Goal: Task Accomplishment & Management: Use online tool/utility

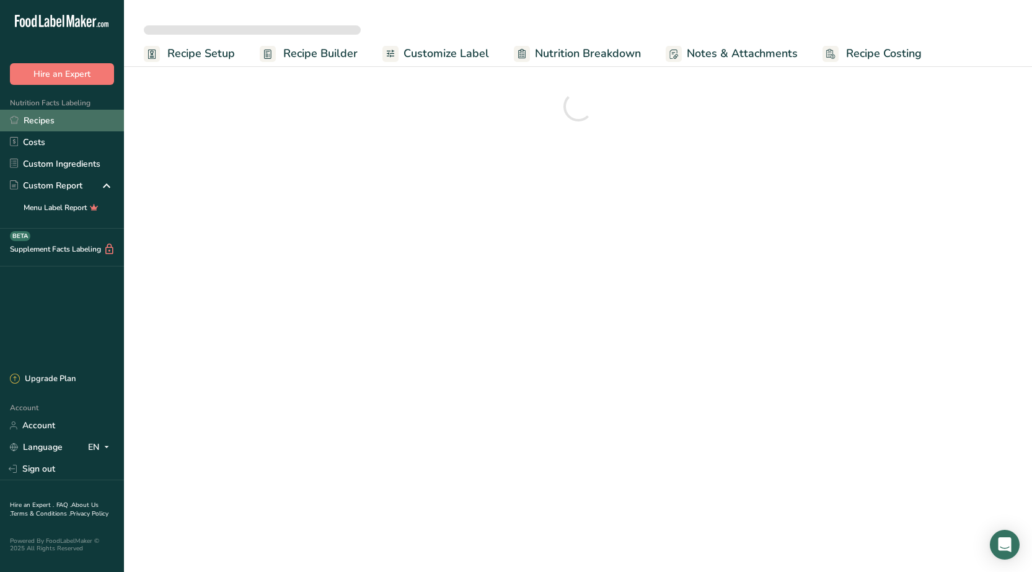
click at [45, 118] on link "Recipes" at bounding box center [62, 121] width 124 height 22
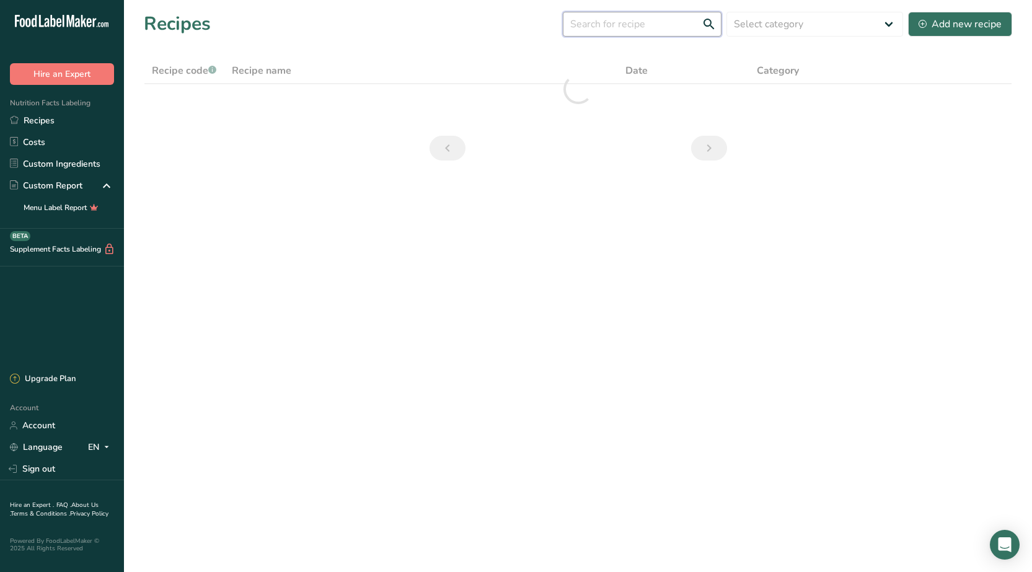
click at [641, 27] on input "text" at bounding box center [642, 24] width 159 height 25
type input "ف"
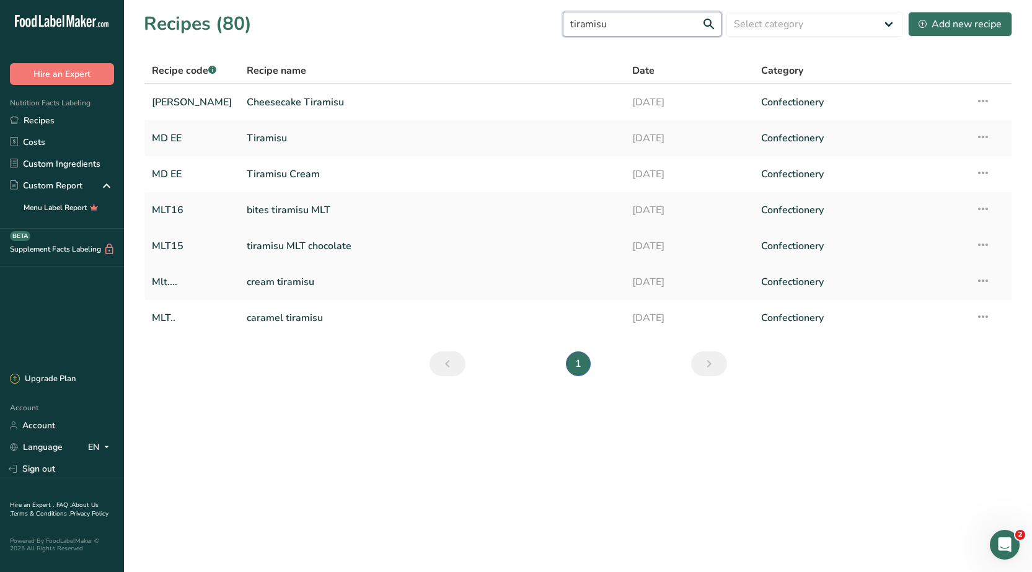
type input "tiramisu"
click at [265, 246] on link "tiramisu MLT chocolate" at bounding box center [432, 246] width 371 height 26
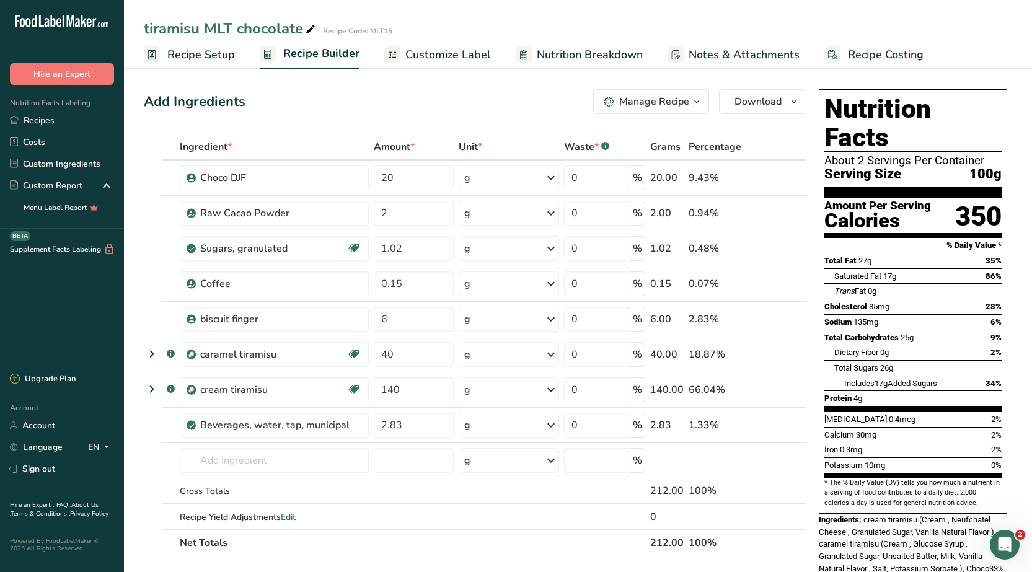
drag, startPoint x: 301, startPoint y: 29, endPoint x: 145, endPoint y: 27, distance: 155.6
click at [145, 27] on div "tiramisu MLT chocolate" at bounding box center [231, 28] width 174 height 22
drag, startPoint x: 145, startPoint y: 29, endPoint x: 308, endPoint y: 33, distance: 163.2
click at [308, 33] on input "tiramisu MLT chocolate" at bounding box center [541, 28] width 794 height 22
drag, startPoint x: 244, startPoint y: 179, endPoint x: 198, endPoint y: 179, distance: 46.5
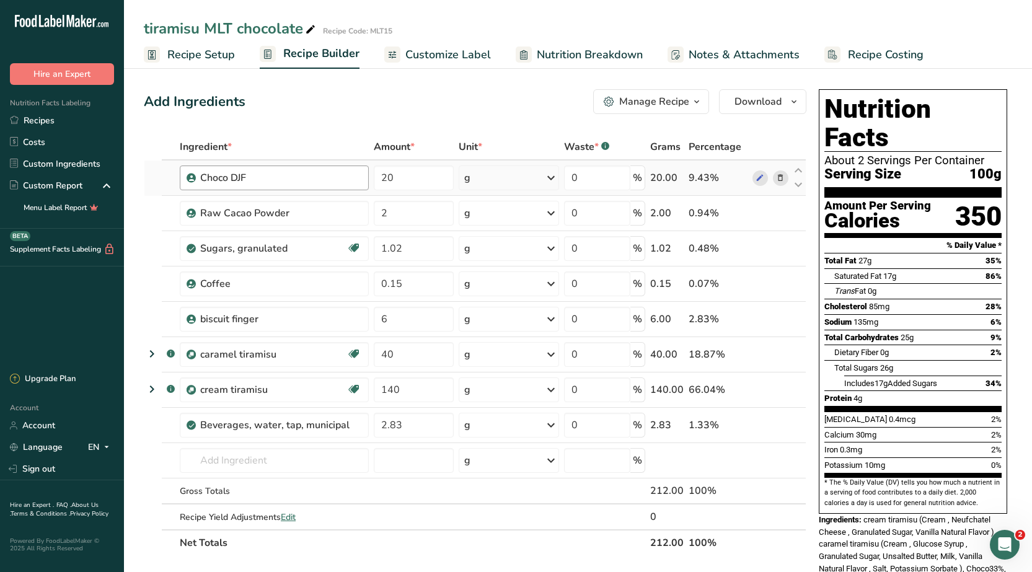
click at [198, 179] on div "Choco DJF" at bounding box center [274, 178] width 189 height 25
copy div "Choco DJF"
drag, startPoint x: 287, startPoint y: 215, endPoint x: 200, endPoint y: 224, distance: 87.3
click at [200, 224] on div "Raw Cacao Powder" at bounding box center [274, 213] width 189 height 25
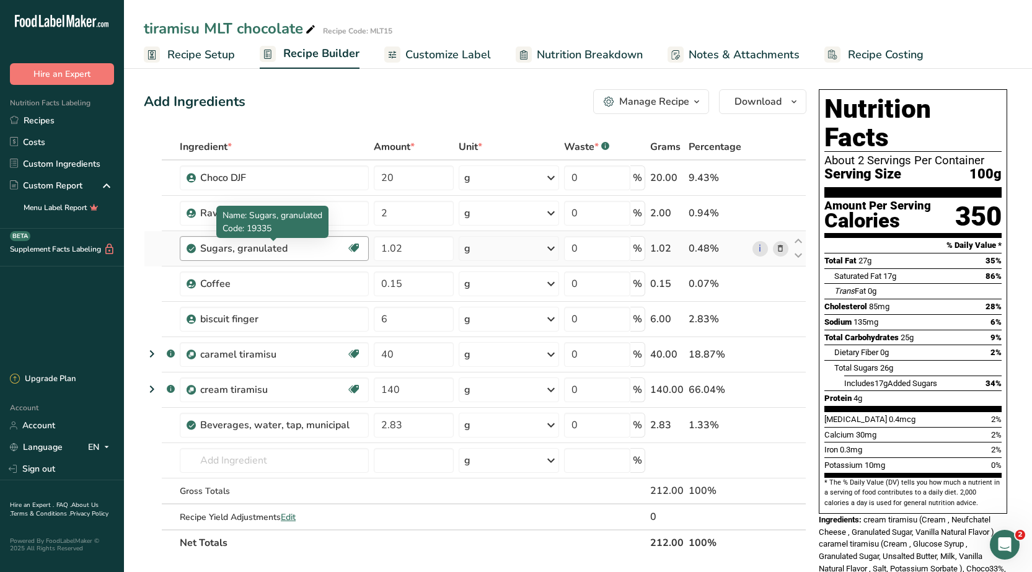
click at [302, 250] on div "Sugars, granulated" at bounding box center [273, 248] width 146 height 15
drag, startPoint x: 291, startPoint y: 246, endPoint x: 198, endPoint y: 258, distance: 93.8
click at [198, 258] on div "Sugars, granulated Dairy free Gluten free Vegan Vegetarian Soy free" at bounding box center [274, 248] width 189 height 25
copy div "Sugars, granulated"
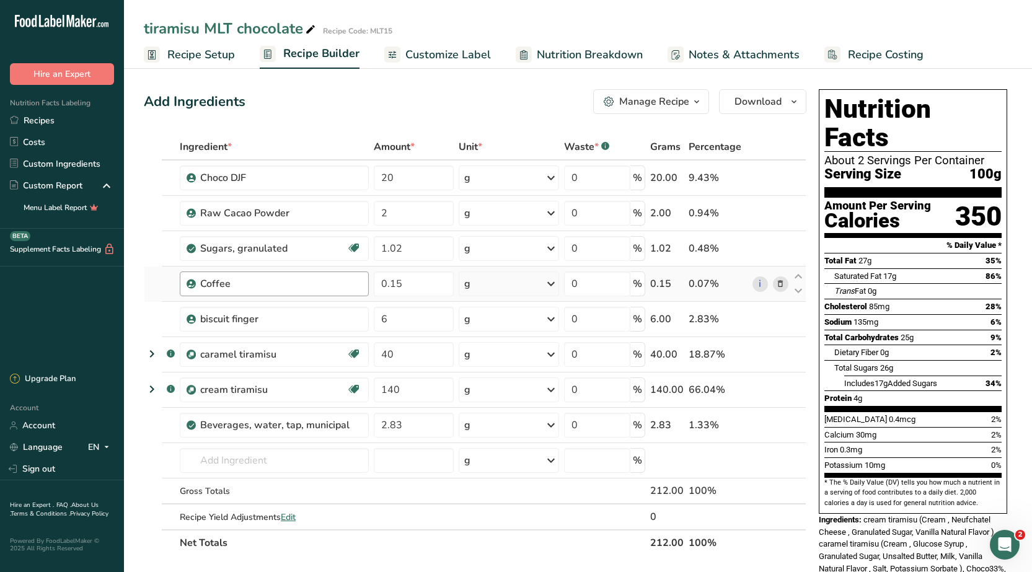
drag, startPoint x: 237, startPoint y: 280, endPoint x: 197, endPoint y: 289, distance: 41.8
click at [197, 289] on div "Coffee" at bounding box center [274, 284] width 189 height 25
copy div "Coffee"
drag, startPoint x: 254, startPoint y: 319, endPoint x: 200, endPoint y: 327, distance: 54.5
click at [200, 327] on div "biscuit finger" at bounding box center [274, 319] width 189 height 25
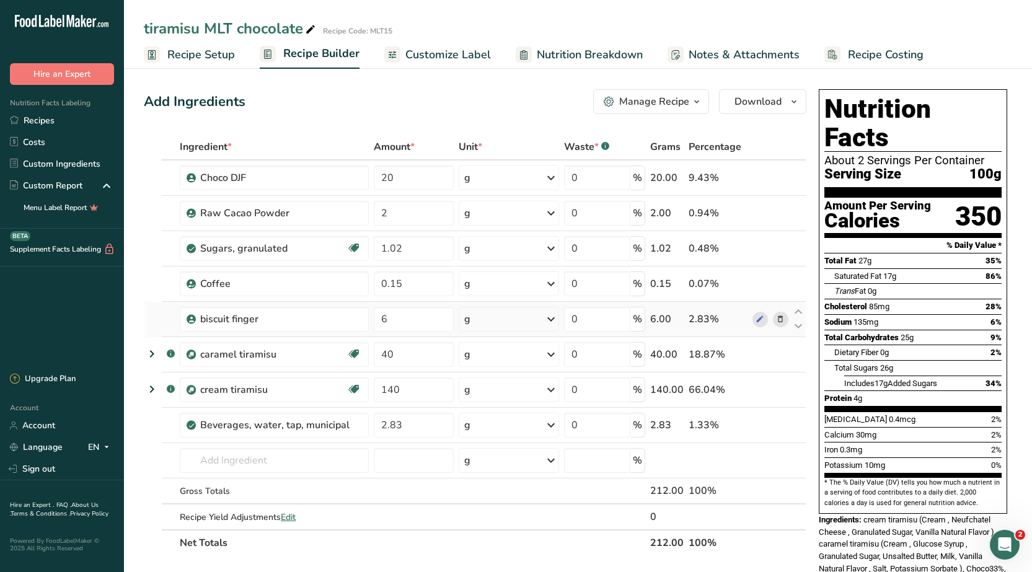
click at [202, 333] on td "biscuit finger" at bounding box center [274, 319] width 194 height 35
drag, startPoint x: 202, startPoint y: 322, endPoint x: 261, endPoint y: 321, distance: 59.5
click at [261, 321] on div "biscuit finger" at bounding box center [277, 319] width 155 height 15
copy div "biscuit finger"
click at [392, 428] on input "2.83" at bounding box center [414, 425] width 80 height 25
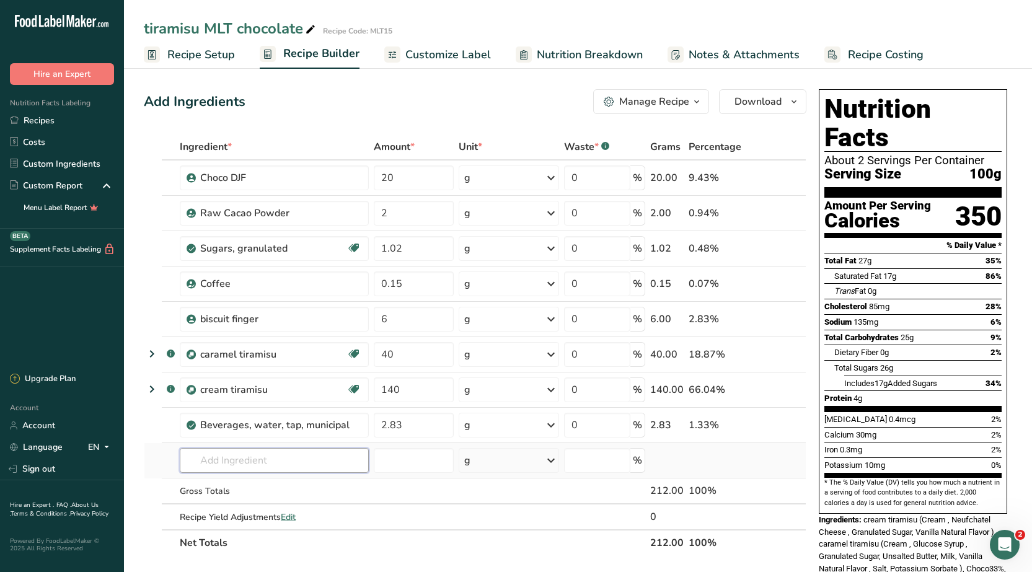
click at [278, 459] on div "Ingredient * Amount * Unit * Waste * .a-a{fill:#347362;}.b-a{fill:#fff;} Grams …" at bounding box center [475, 345] width 663 height 422
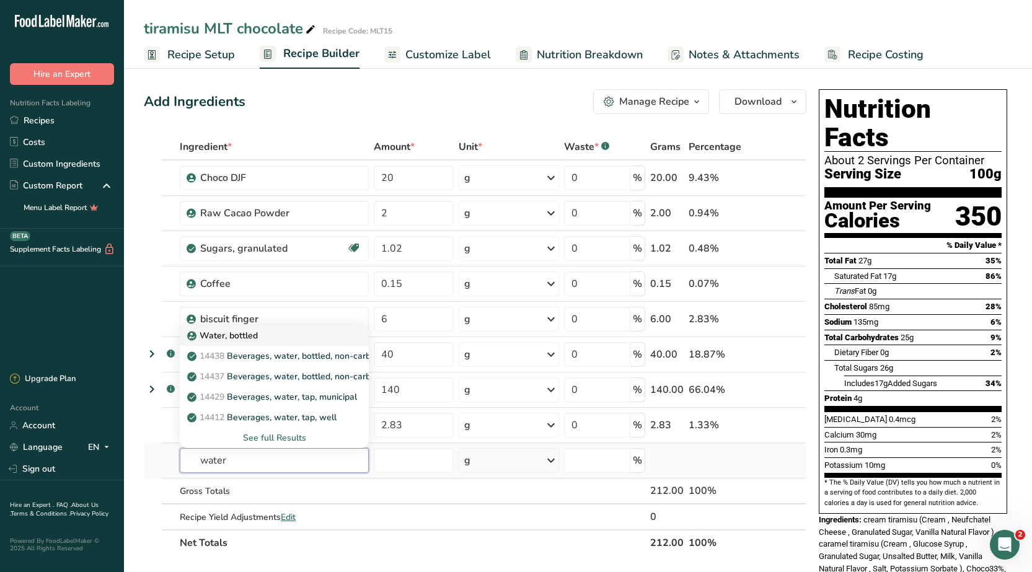
type input "water"
click at [246, 335] on p "Water, bottled" at bounding box center [224, 335] width 68 height 13
type input "Water, bottled"
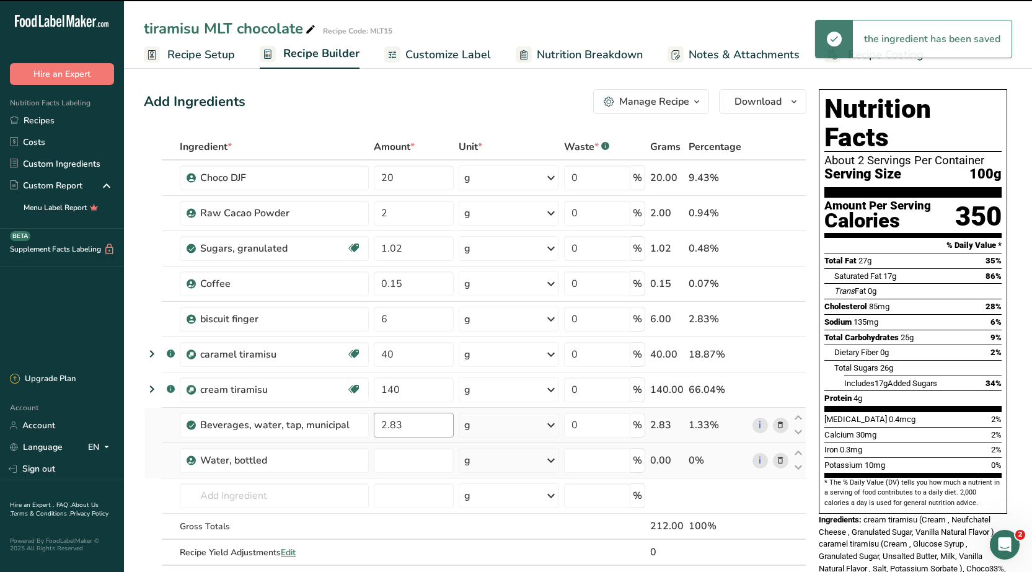
type input "0"
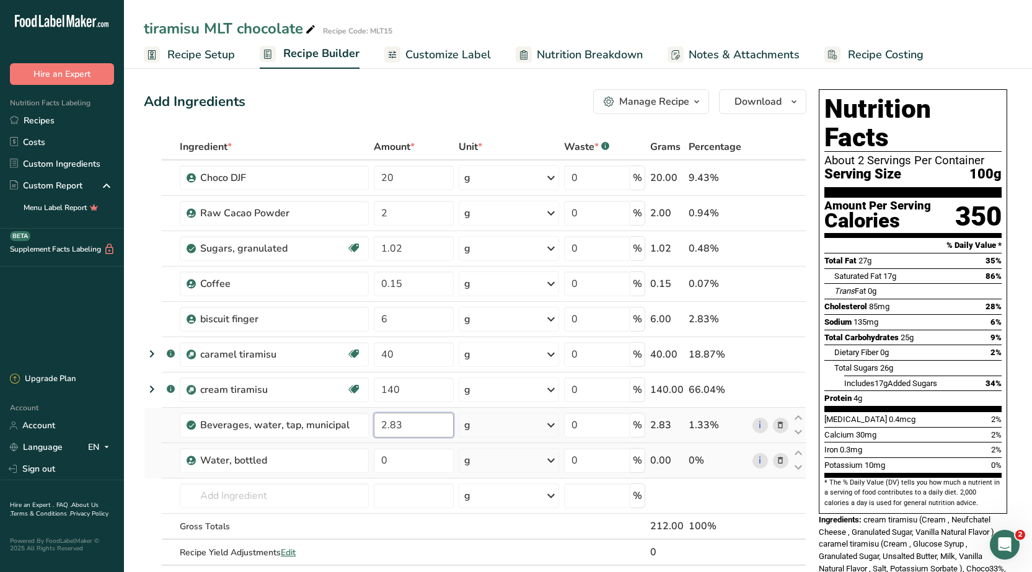
drag, startPoint x: 401, startPoint y: 425, endPoint x: 374, endPoint y: 431, distance: 27.8
click at [374, 431] on input "2.83" at bounding box center [414, 425] width 80 height 25
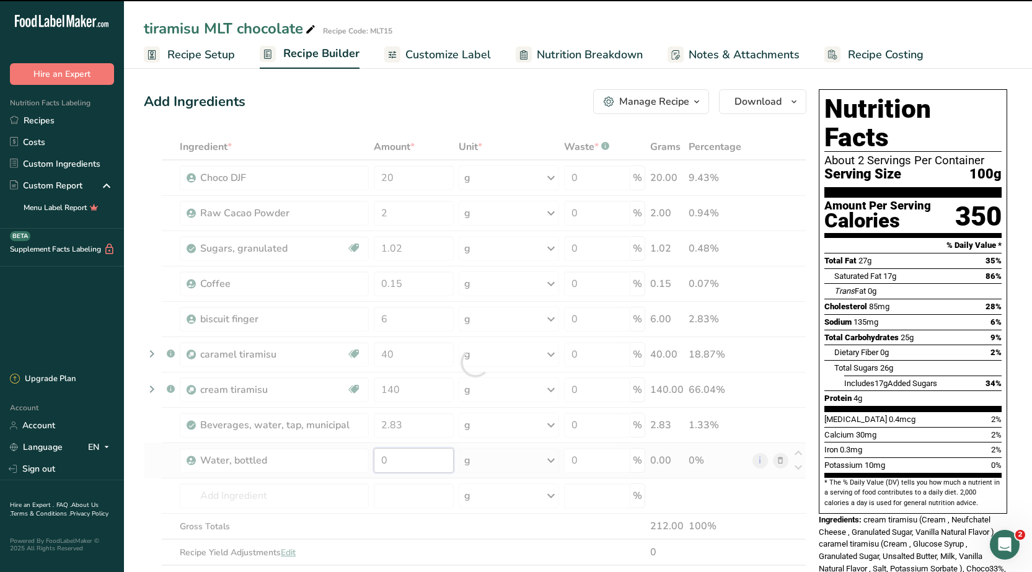
click at [386, 461] on div "Ingredient * Amount * Unit * Waste * .a-a{fill:#347362;}.b-a{fill:#fff;} Grams …" at bounding box center [475, 363] width 663 height 458
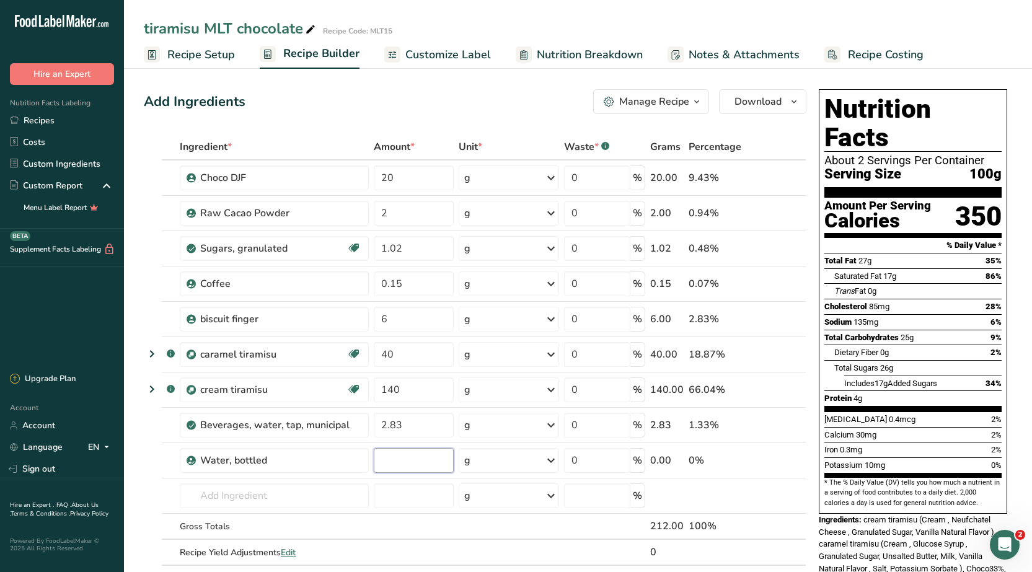
type input "2"
type input "2.83"
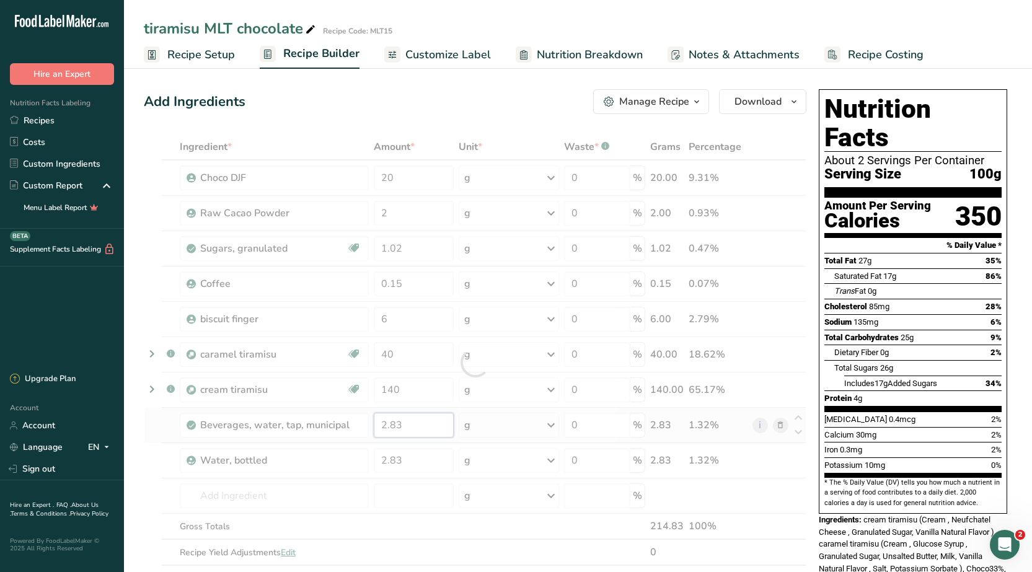
click at [401, 426] on div "Ingredient * Amount * Unit * Waste * .a-a{fill:#347362;}.b-a{fill:#fff;} Grams …" at bounding box center [475, 363] width 663 height 458
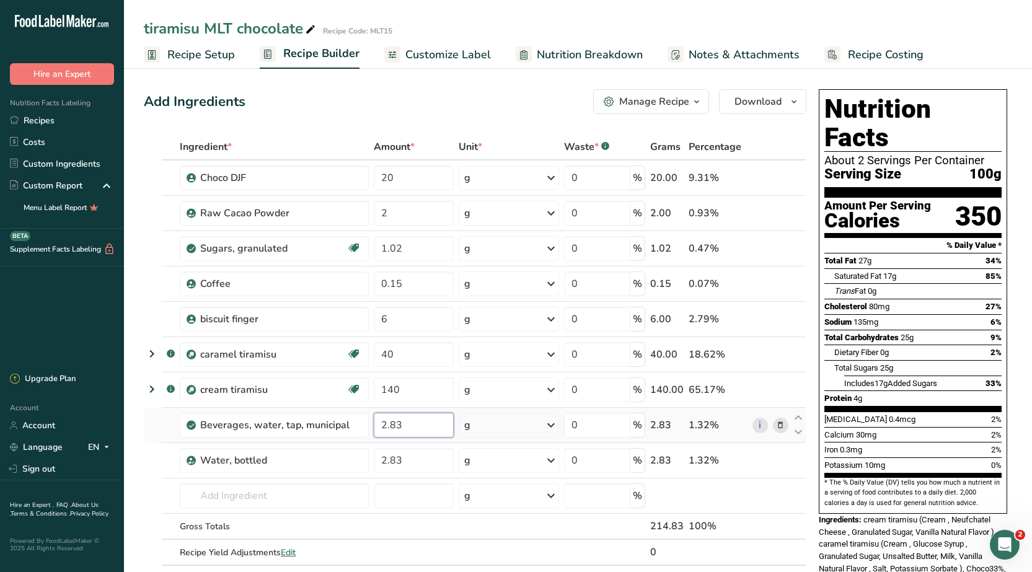
click at [394, 425] on input "2.83" at bounding box center [414, 425] width 80 height 25
click at [411, 430] on input "2.83" at bounding box center [414, 425] width 80 height 25
type input "2"
click at [409, 454] on div "Ingredient * Amount * Unit * Waste * .a-a{fill:#347362;}.b-a{fill:#fff;} Grams …" at bounding box center [475, 363] width 663 height 458
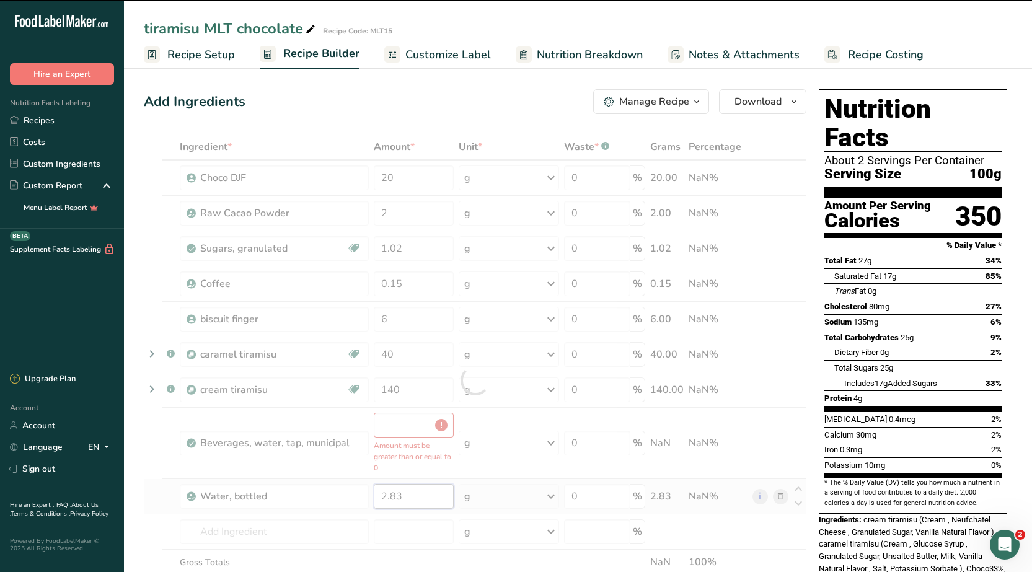
type input "0"
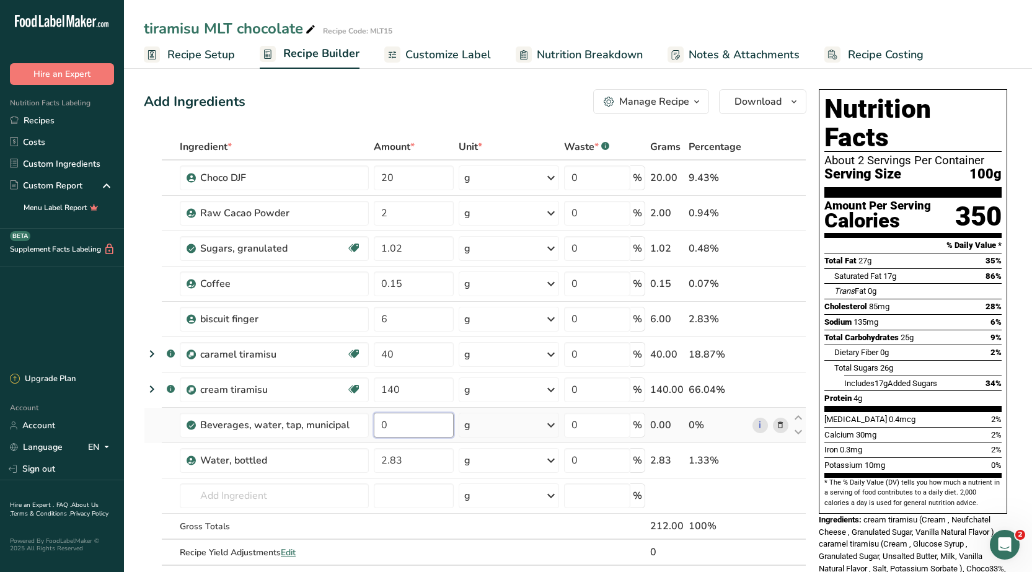
click at [397, 428] on div "Ingredient * Amount * Unit * Waste * .a-a{fill:#347362;}.b-a{fill:#fff;} Grams …" at bounding box center [475, 363] width 663 height 458
type input "2"
type input "2.83"
click at [403, 463] on div "Ingredient * Amount * Unit * Waste * .a-a{fill:#347362;}.b-a{fill:#fff;} Grams …" at bounding box center [475, 363] width 663 height 458
click at [396, 470] on input "2.83" at bounding box center [414, 460] width 80 height 25
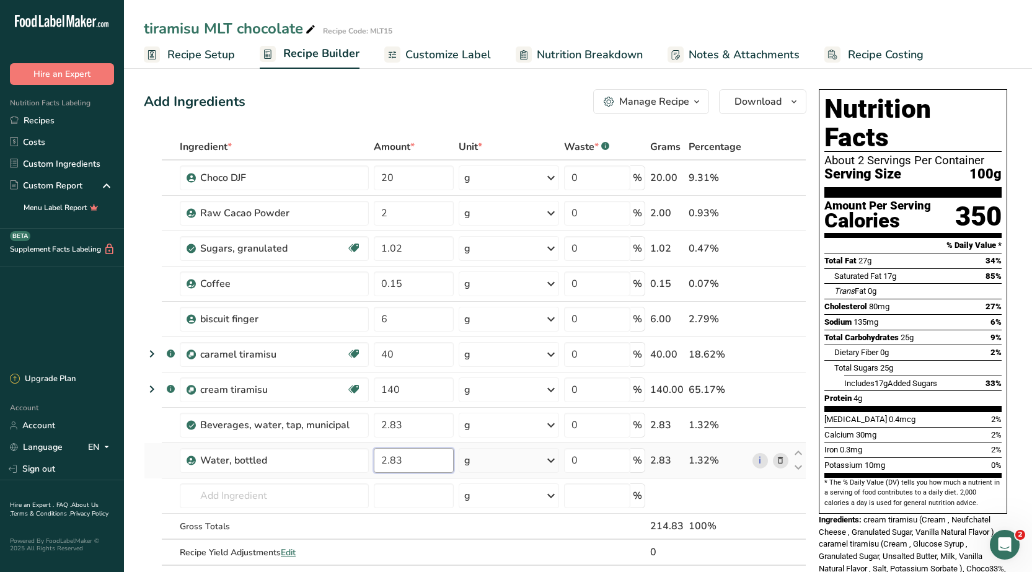
click at [404, 468] on input "2.83" at bounding box center [414, 460] width 80 height 25
type input "2.8"
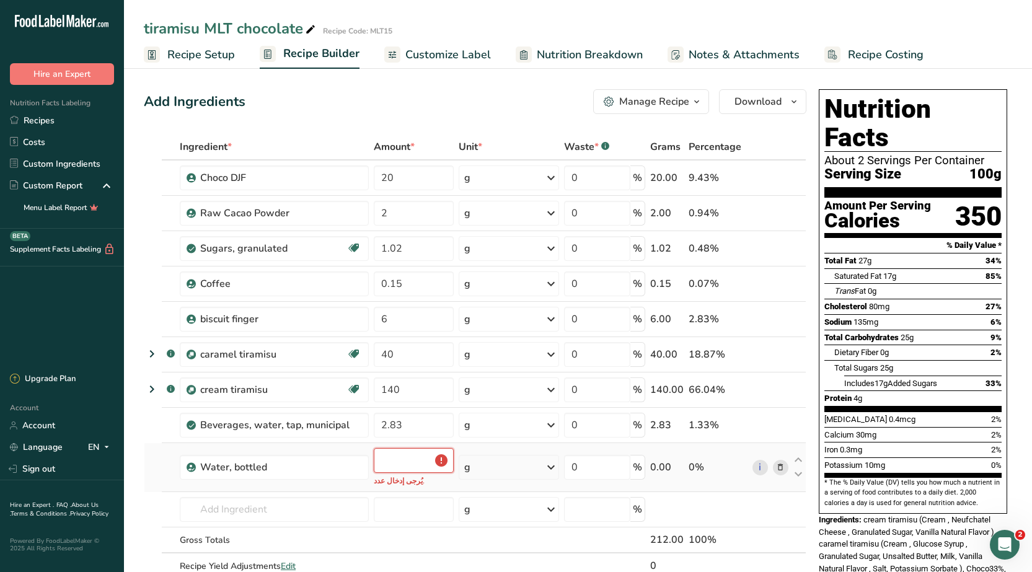
type input "2"
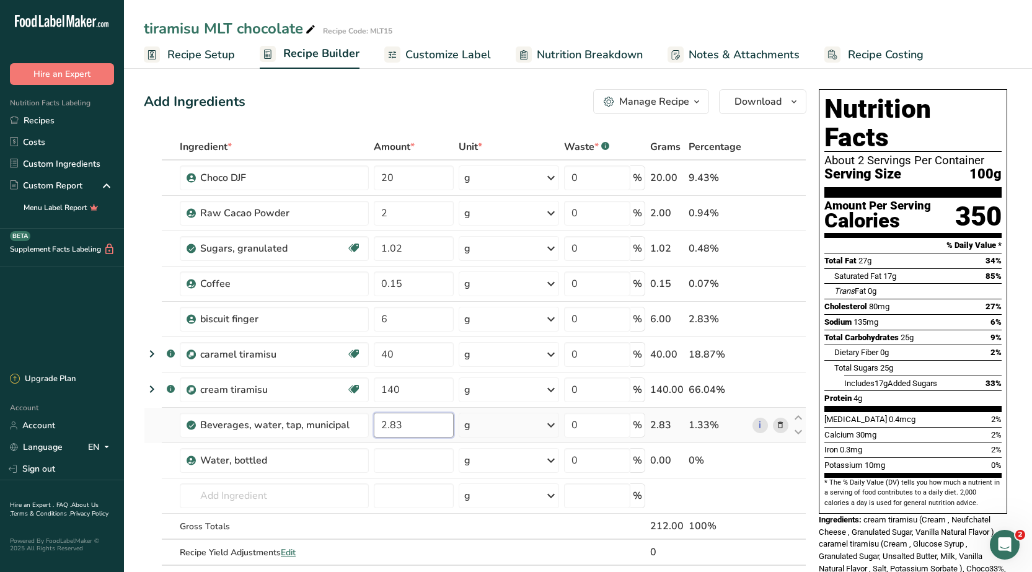
click at [412, 422] on div "Ingredient * Amount * Unit * Waste * .a-a{fill:#347362;}.b-a{fill:#fff;} Grams …" at bounding box center [475, 363] width 663 height 458
drag, startPoint x: 401, startPoint y: 425, endPoint x: 379, endPoint y: 430, distance: 22.1
click at [379, 430] on input "2.83" at bounding box center [414, 425] width 80 height 25
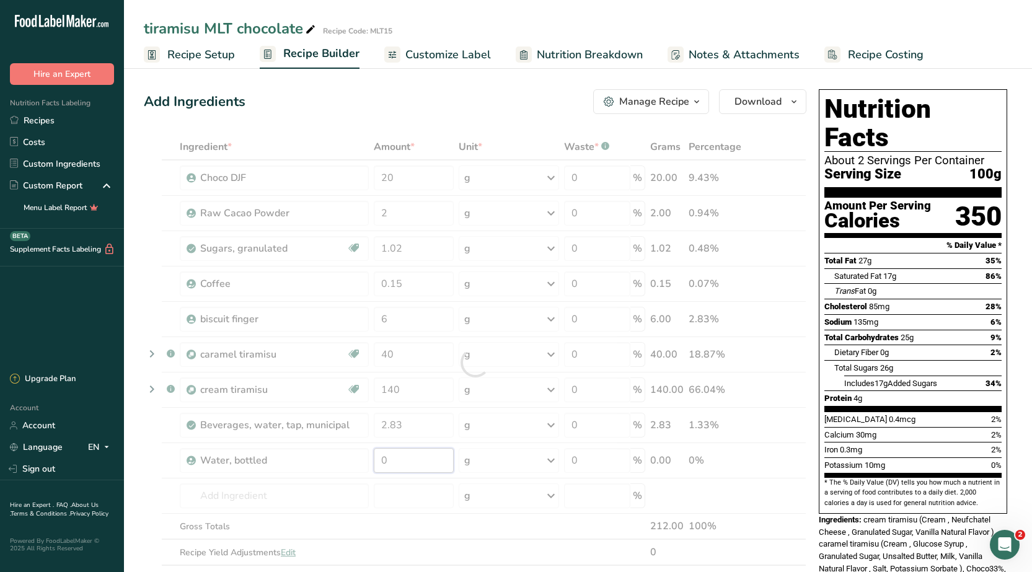
click at [392, 462] on div "Ingredient * Amount * Unit * Waste * .a-a{fill:#347362;}.b-a{fill:#fff;} Grams …" at bounding box center [475, 363] width 663 height 458
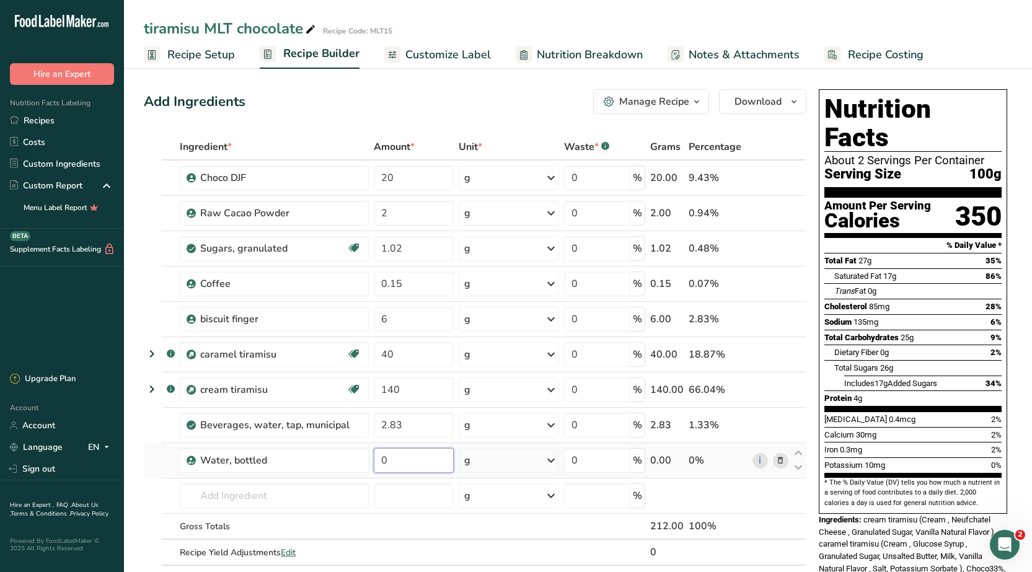
drag, startPoint x: 392, startPoint y: 461, endPoint x: 381, endPoint y: 464, distance: 11.8
click at [381, 464] on input "0" at bounding box center [414, 460] width 80 height 25
paste input "2.83"
type input "2.83"
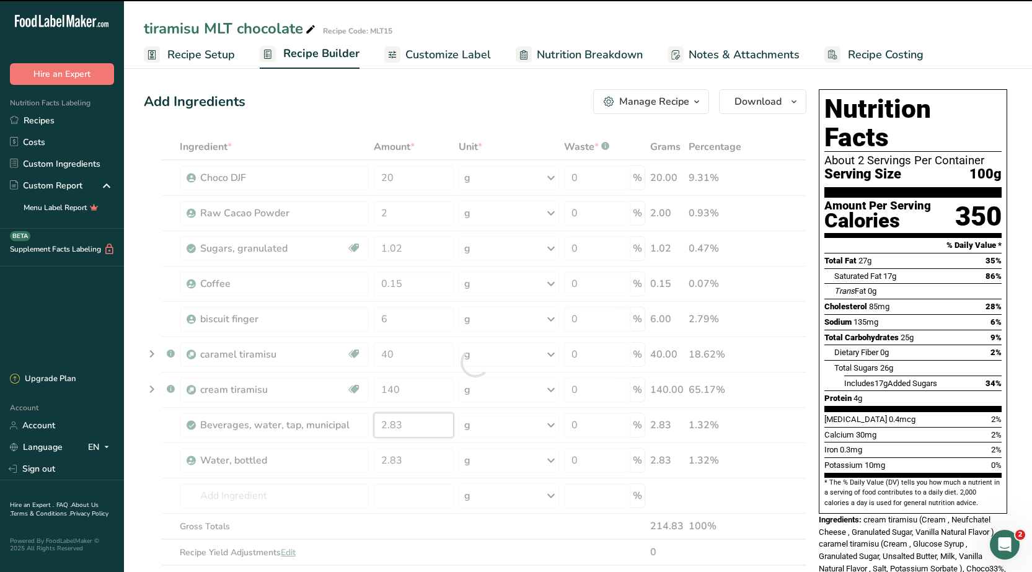
drag, startPoint x: 404, startPoint y: 425, endPoint x: 379, endPoint y: 431, distance: 26.0
click at [379, 431] on div "Ingredient * Amount * Unit * Waste * .a-a{fill:#347362;}.b-a{fill:#fff;} Grams …" at bounding box center [475, 363] width 663 height 458
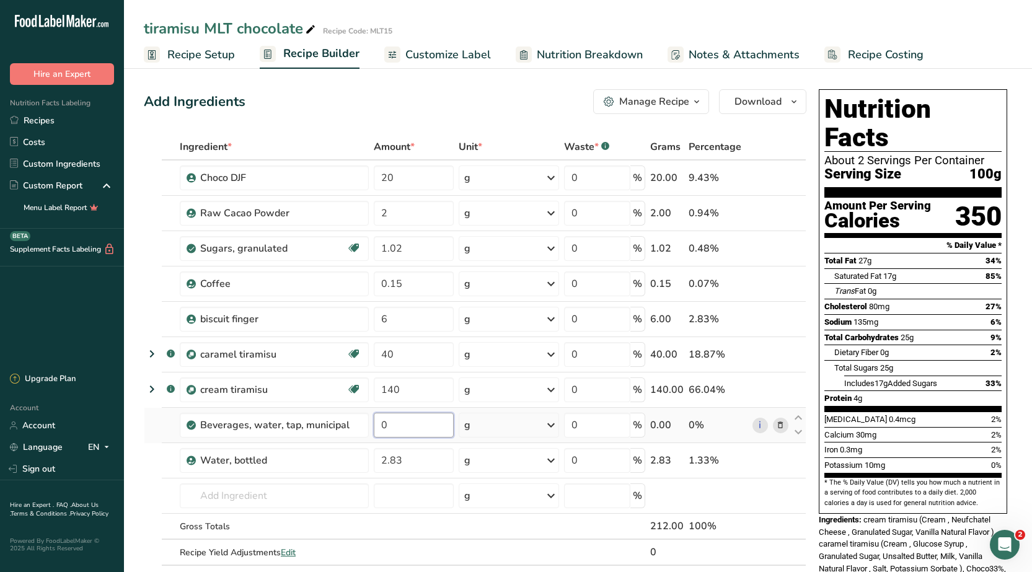
type input "0"
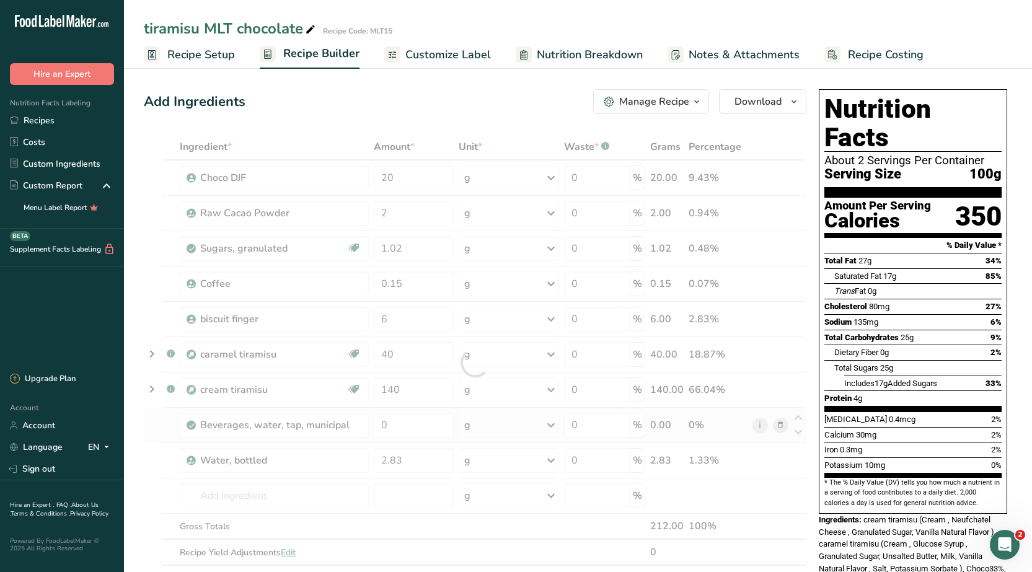
click at [781, 425] on div "Ingredient * Amount * Unit * Waste * .a-a{fill:#347362;}.b-a{fill:#fff;} Grams …" at bounding box center [475, 363] width 663 height 458
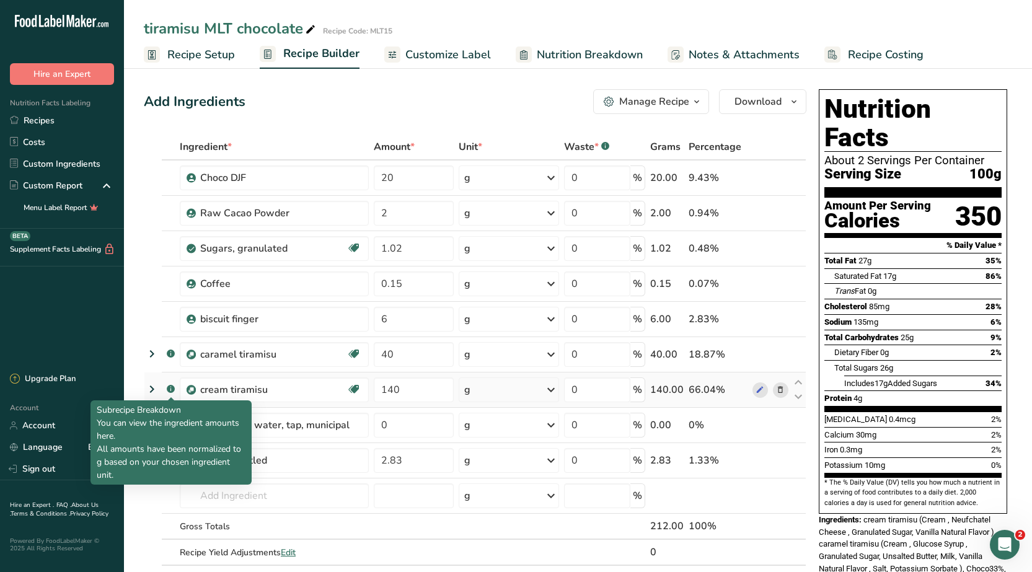
click at [169, 389] on rect at bounding box center [171, 389] width 8 height 8
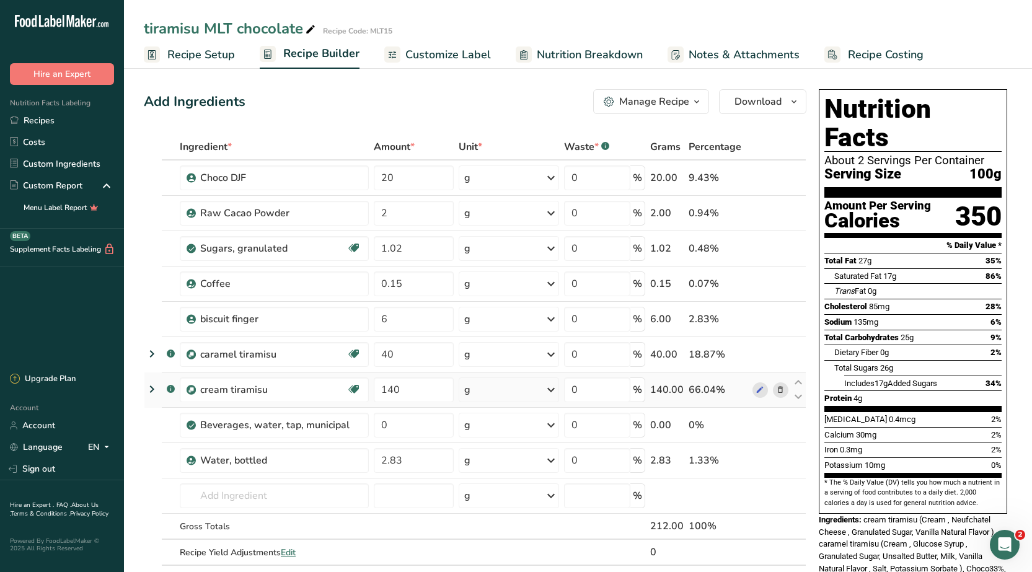
click at [169, 389] on rect at bounding box center [171, 389] width 8 height 8
click at [239, 391] on div "cream tiramisu" at bounding box center [273, 390] width 146 height 15
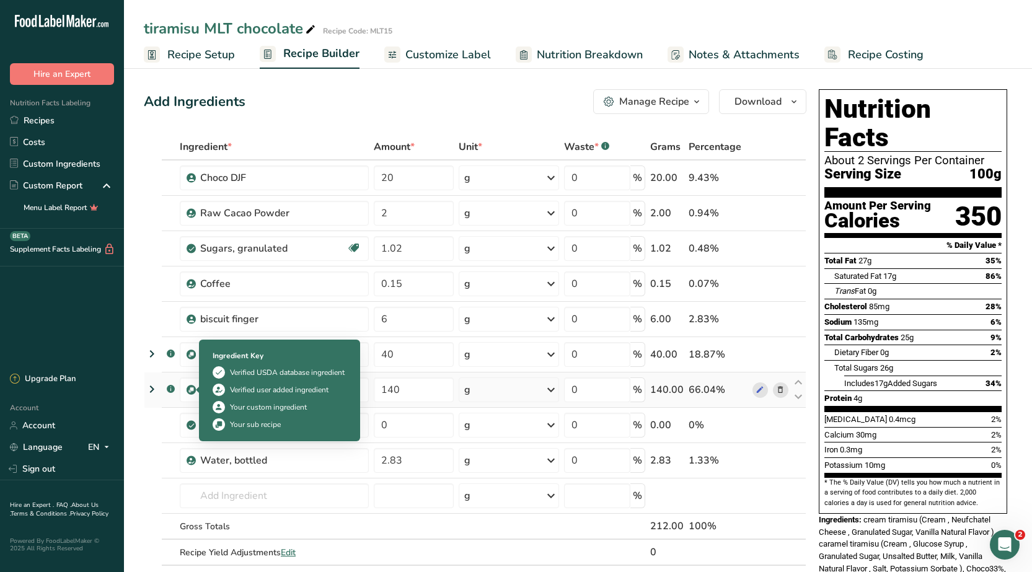
click at [192, 388] on img at bounding box center [191, 390] width 9 height 9
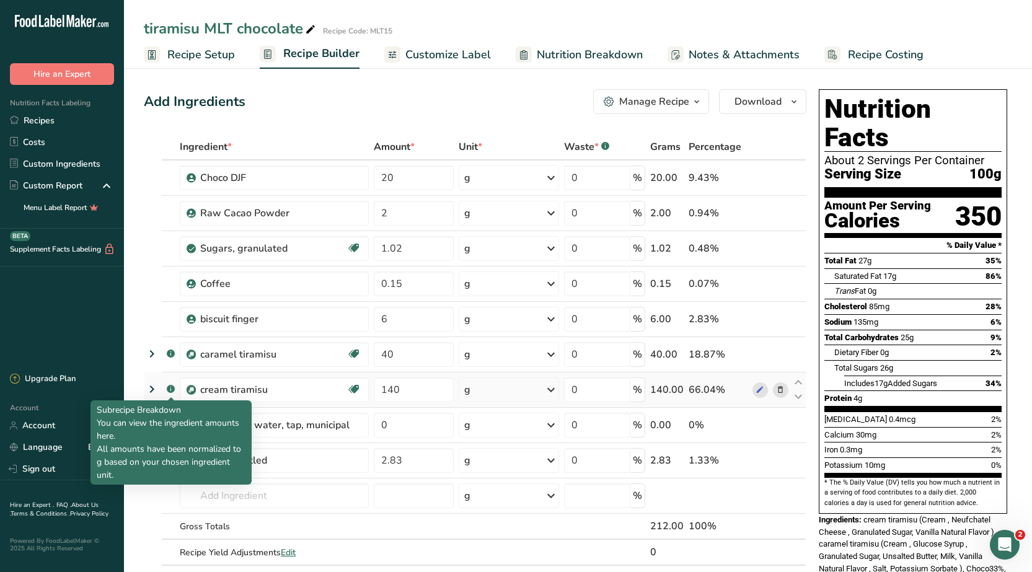
click at [169, 387] on rect at bounding box center [171, 389] width 8 height 8
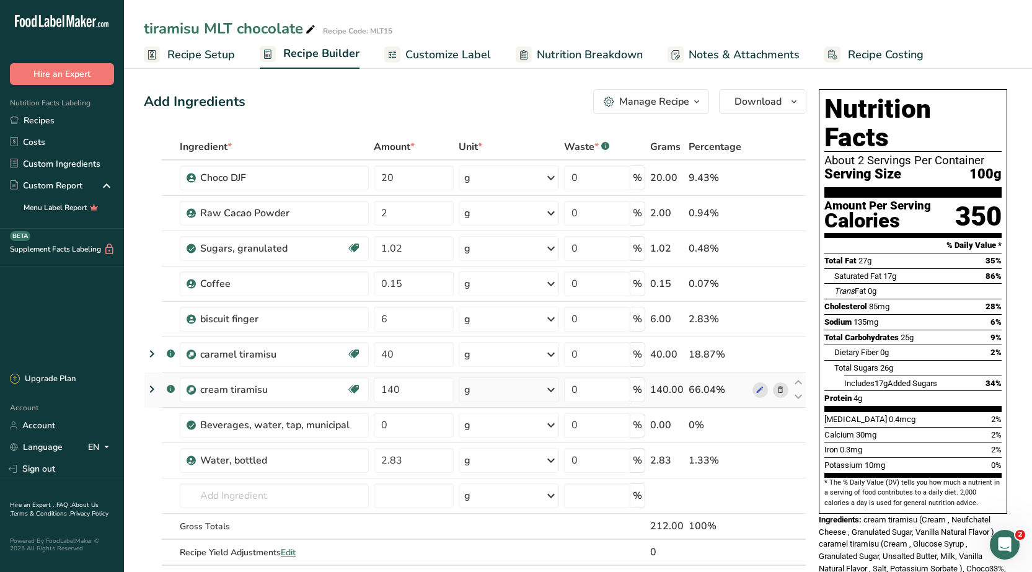
click at [169, 387] on rect at bounding box center [171, 389] width 8 height 8
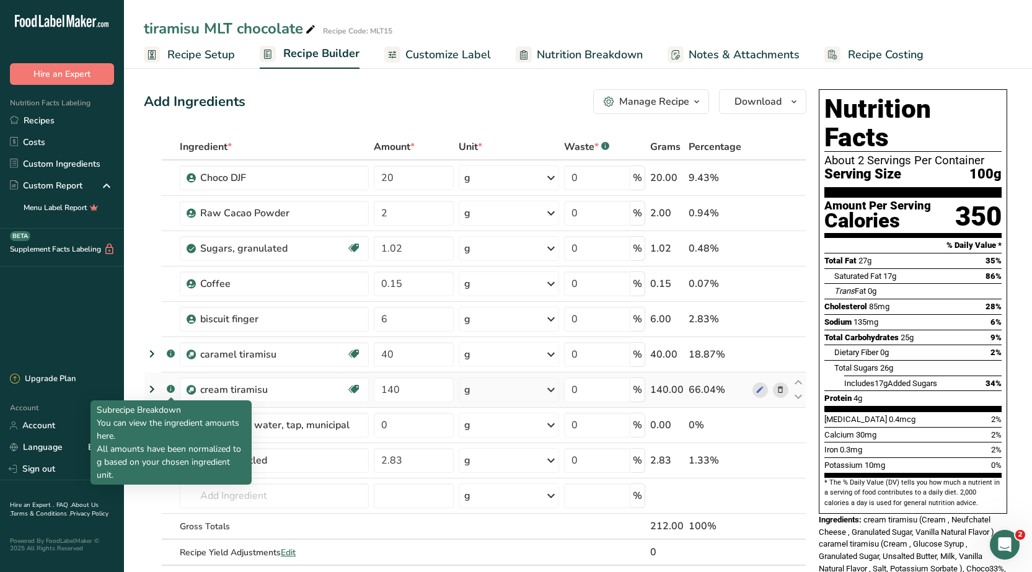
click at [169, 387] on rect at bounding box center [171, 389] width 8 height 8
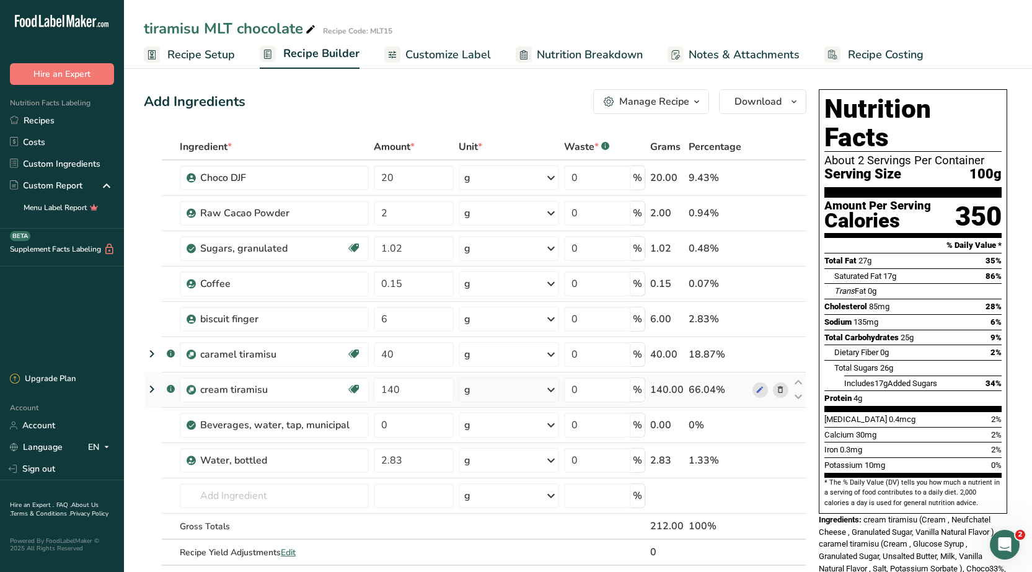
click at [169, 387] on rect at bounding box center [171, 389] width 8 height 8
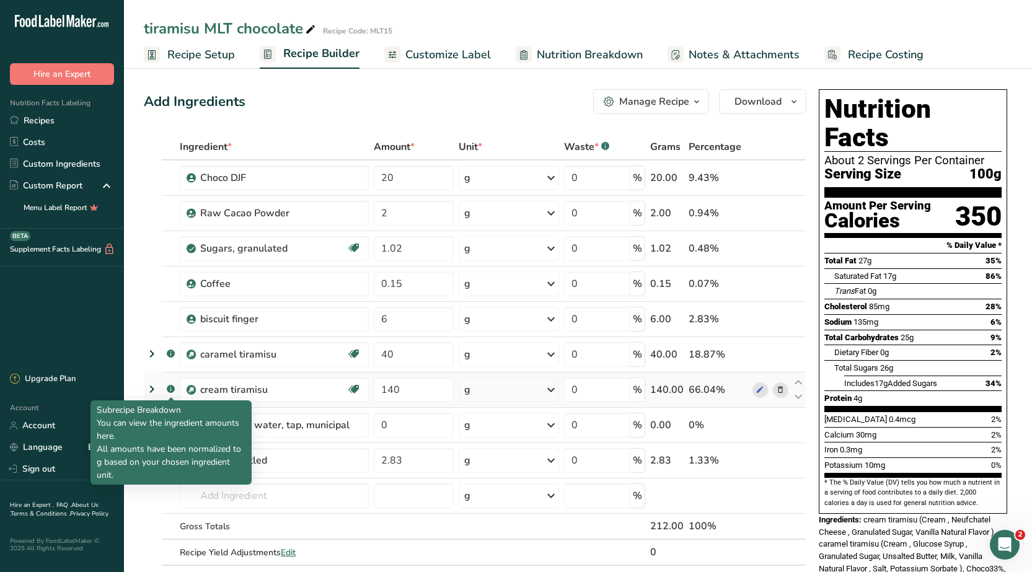
click at [168, 388] on rect at bounding box center [171, 389] width 8 height 8
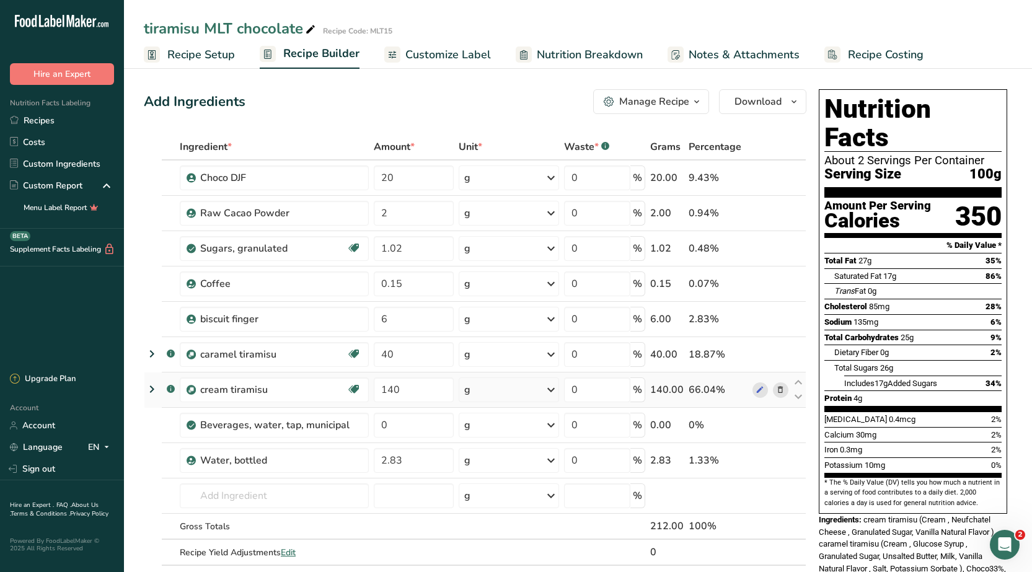
click at [149, 389] on icon at bounding box center [151, 389] width 15 height 22
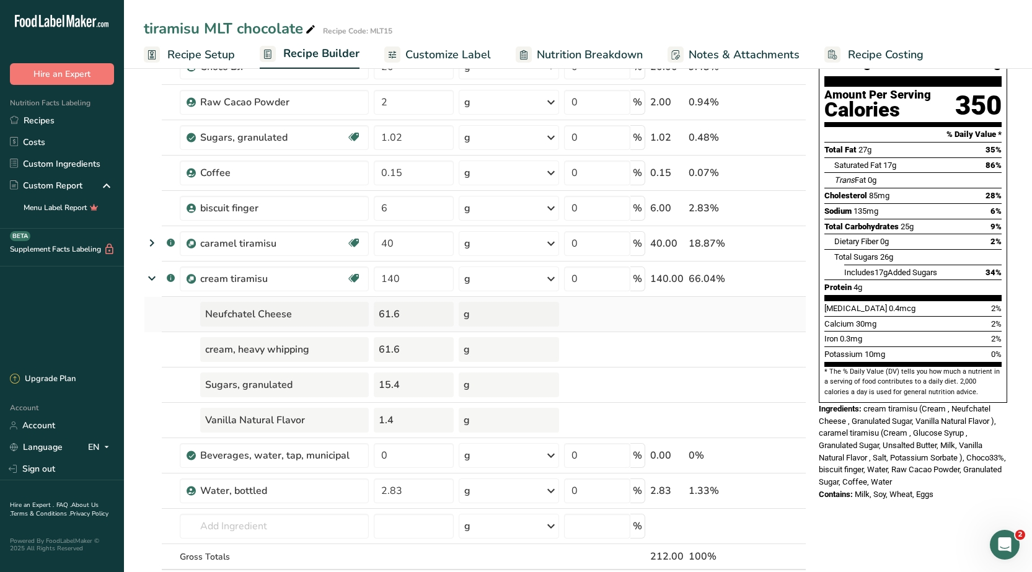
scroll to position [124, 0]
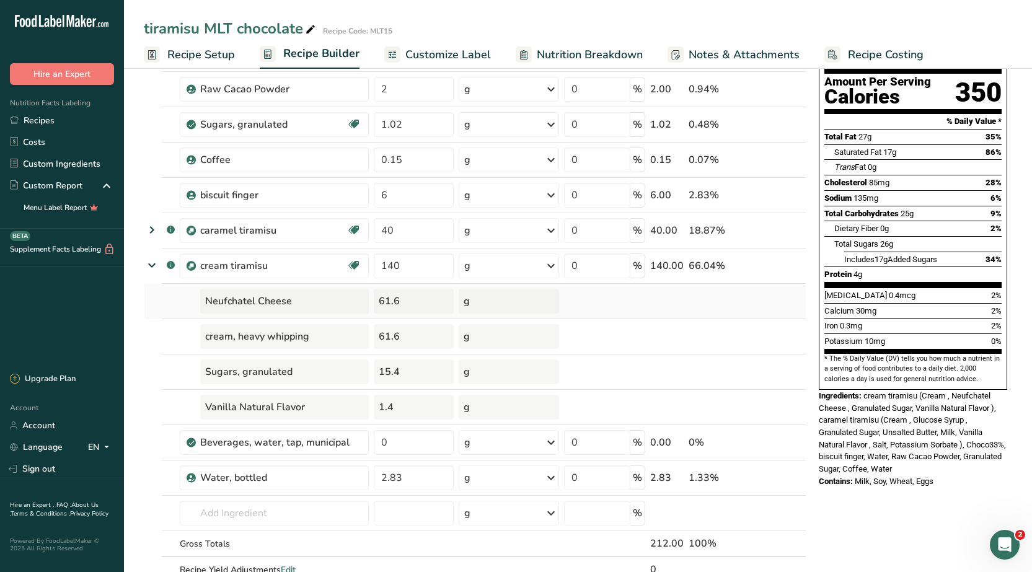
drag, startPoint x: 290, startPoint y: 301, endPoint x: 208, endPoint y: 308, distance: 82.2
click at [208, 308] on div "Neufchatel Cheese" at bounding box center [284, 301] width 169 height 25
copy div "Neufchatel Cheese"
drag, startPoint x: 307, startPoint y: 335, endPoint x: 204, endPoint y: 344, distance: 103.3
click at [204, 344] on div "cream, heavy whipping" at bounding box center [284, 336] width 169 height 25
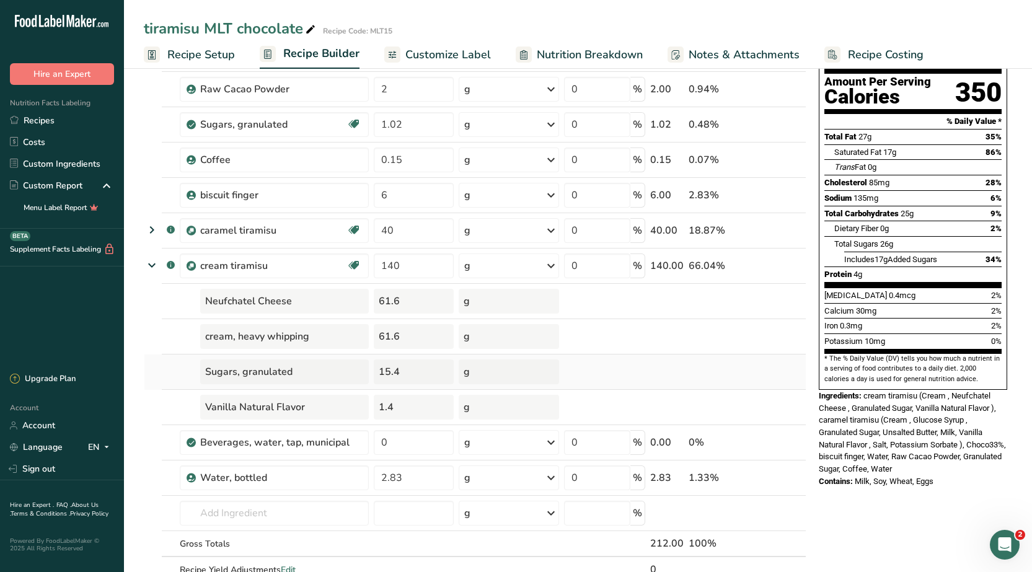
copy div "cream, heavy whipping"
drag, startPoint x: 296, startPoint y: 369, endPoint x: 252, endPoint y: 375, distance: 44.4
click at [252, 375] on div "Sugars, granulated" at bounding box center [284, 372] width 169 height 25
click at [294, 401] on div "Vanilla Natural Flavor" at bounding box center [284, 407] width 169 height 25
drag, startPoint x: 311, startPoint y: 409, endPoint x: 200, endPoint y: 413, distance: 111.7
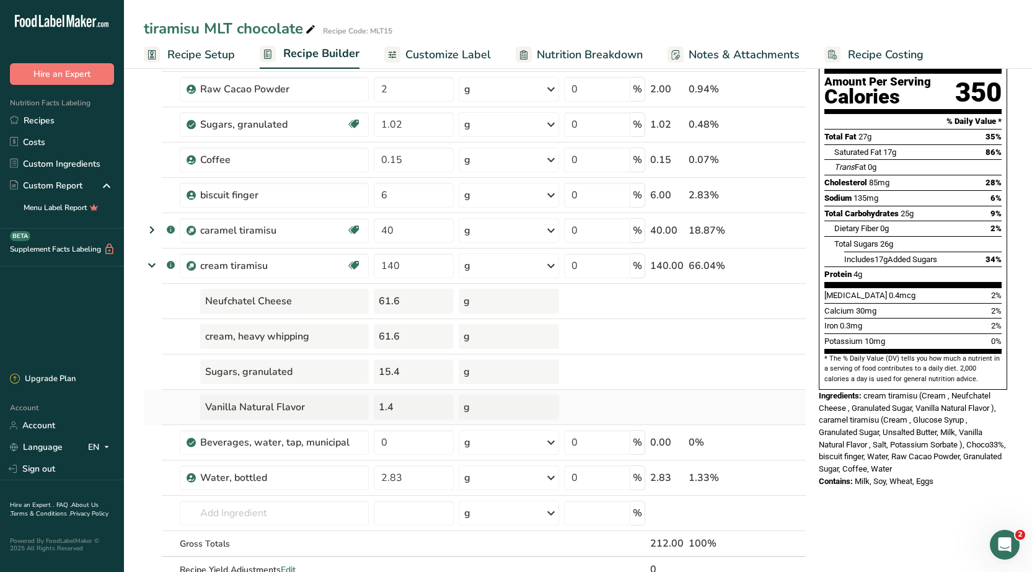
click at [200, 413] on div "Vanilla Natural Flavor" at bounding box center [284, 407] width 169 height 25
copy div "Vanilla Natural Flavor"
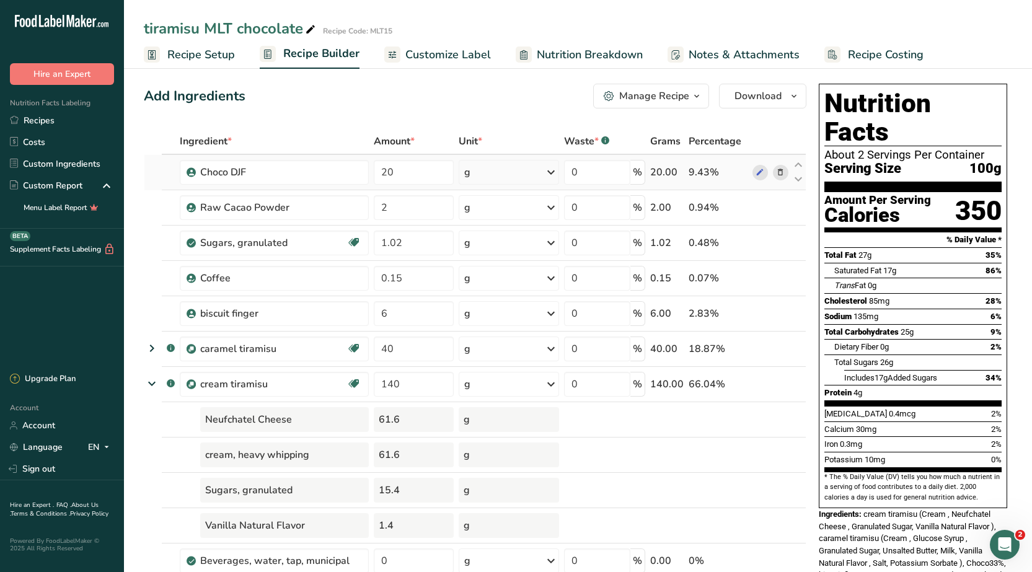
scroll to position [0, 0]
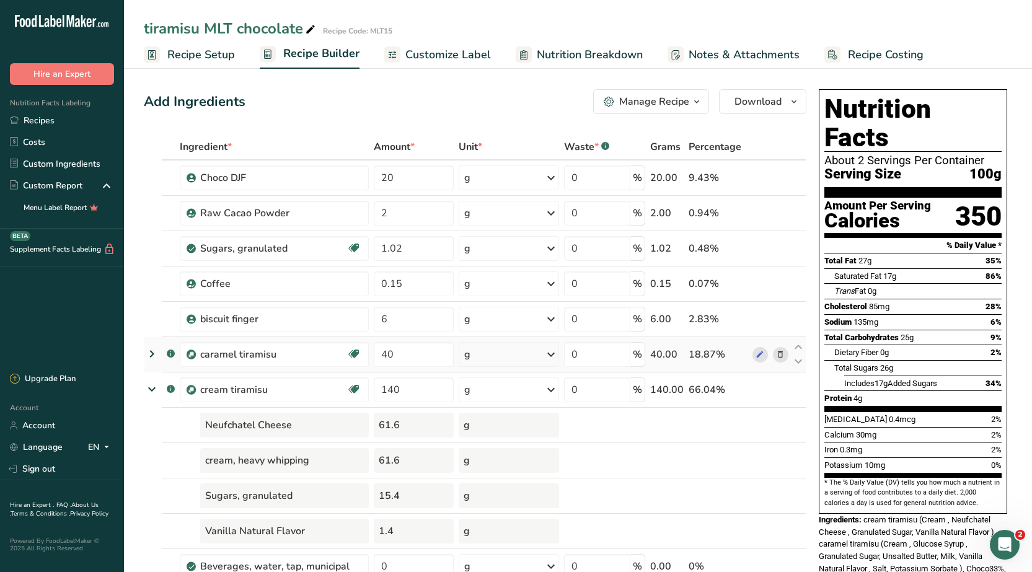
click at [151, 352] on icon at bounding box center [151, 354] width 15 height 22
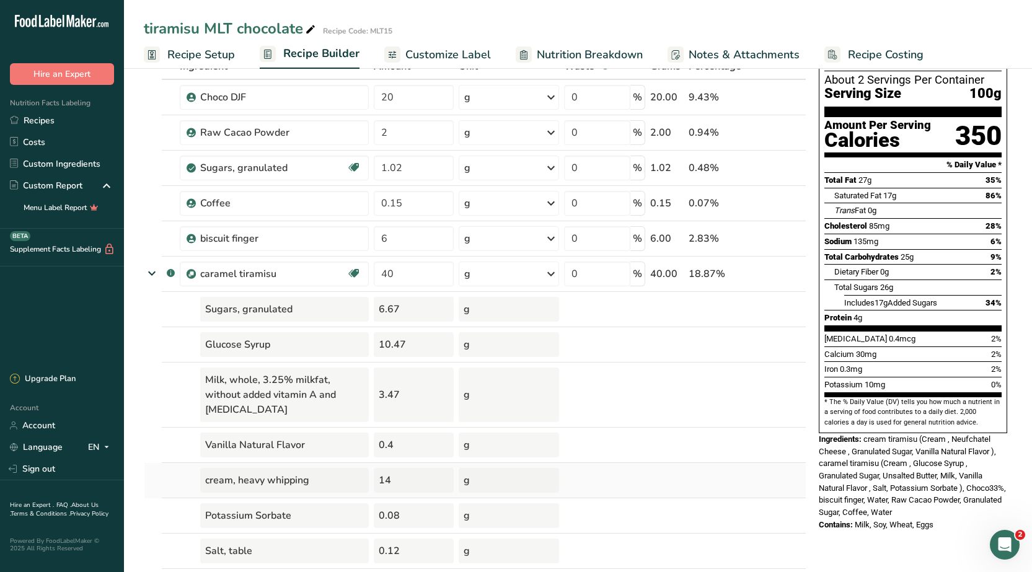
scroll to position [186, 0]
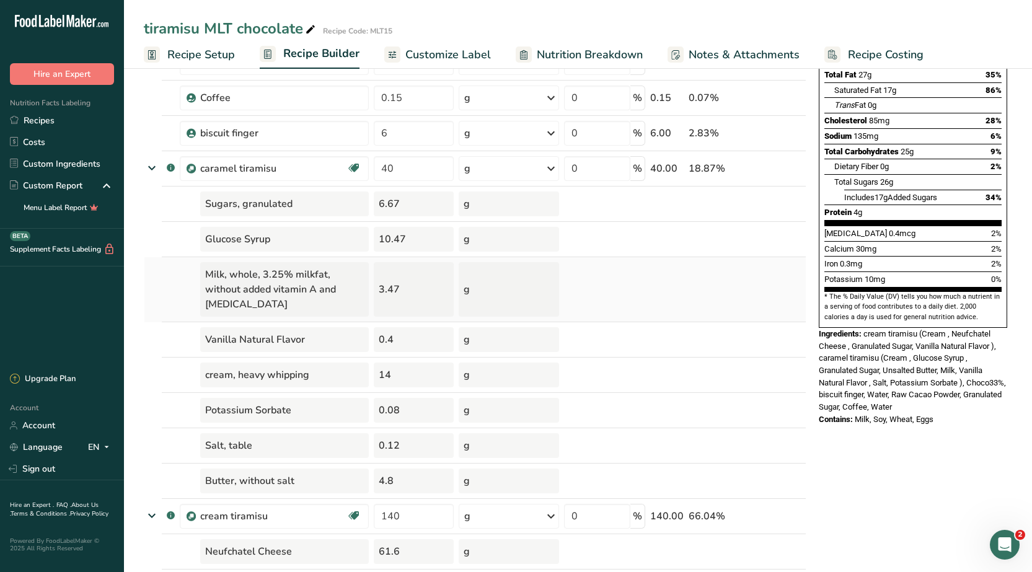
drag, startPoint x: 270, startPoint y: 239, endPoint x: 187, endPoint y: 257, distance: 85.0
click at [187, 257] on tbody "Choco DJF 20 g Weight Units g kg mg See more Volume Units l mL fl oz See more 0…" at bounding box center [475, 404] width 662 height 858
copy tbody "10.47 g"
click at [301, 312] on div "Milk, whole, 3.25% milkfat, without added vitamin A and [MEDICAL_DATA]" at bounding box center [284, 289] width 169 height 55
drag, startPoint x: 218, startPoint y: 240, endPoint x: 274, endPoint y: 240, distance: 56.4
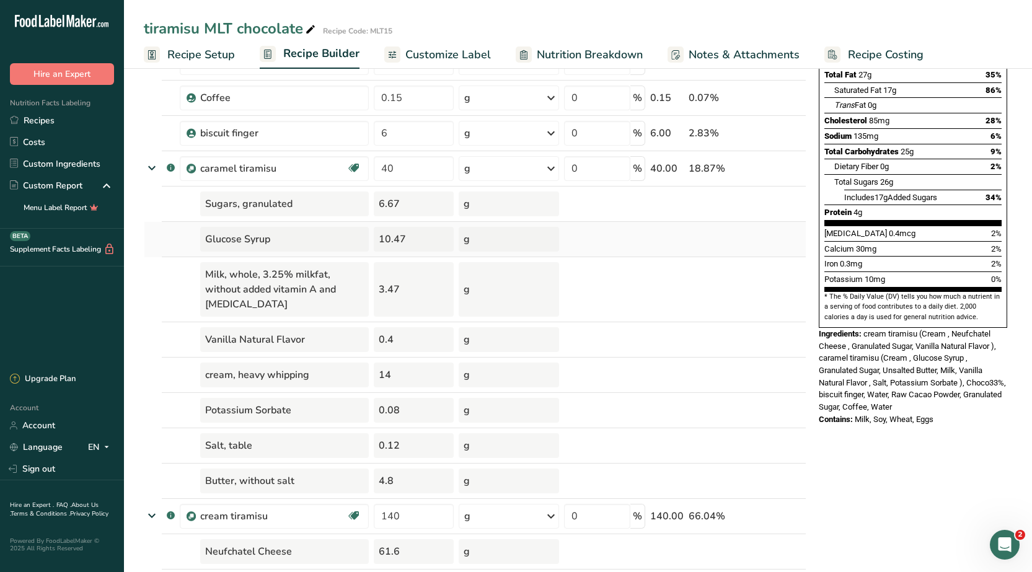
click at [274, 240] on div "Glucose Syrup" at bounding box center [284, 239] width 169 height 25
click at [275, 240] on div "Glucose Syrup" at bounding box center [284, 239] width 169 height 25
drag, startPoint x: 273, startPoint y: 240, endPoint x: 202, endPoint y: 238, distance: 71.3
click at [202, 238] on div "Glucose Syrup" at bounding box center [284, 239] width 169 height 25
copy div "Glucose Syrup"
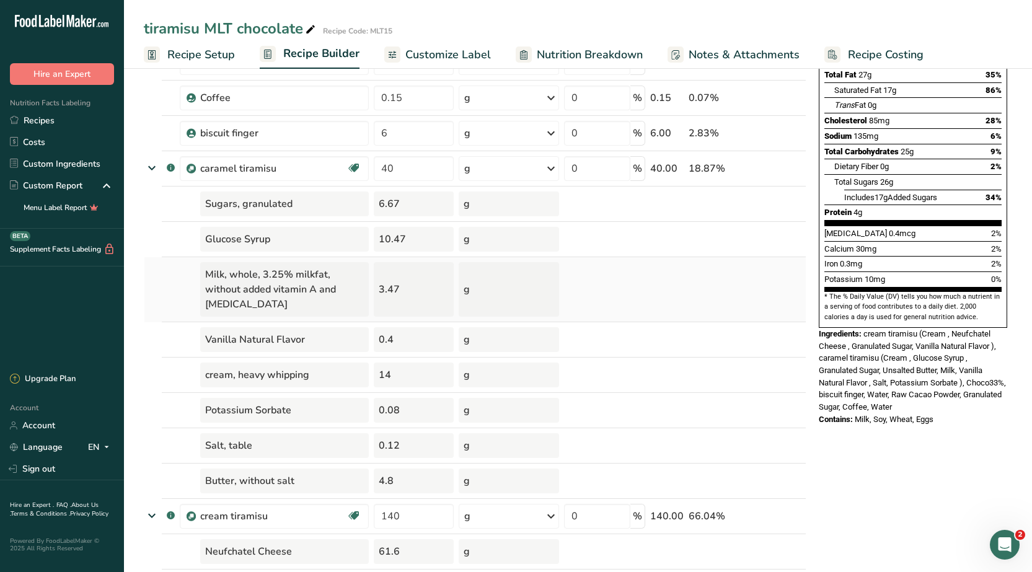
click at [215, 275] on div "Milk, whole, 3.25% milkfat, without added vitamin A and [MEDICAL_DATA]" at bounding box center [284, 289] width 169 height 55
copy div "Milk"
click at [227, 339] on div "Vanilla Natural Flavor" at bounding box center [284, 339] width 169 height 25
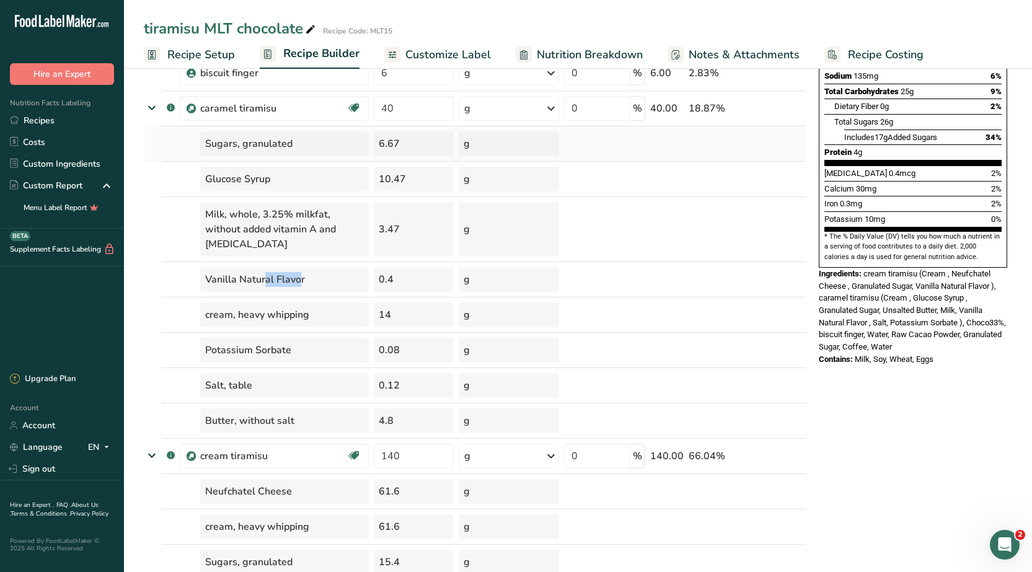
scroll to position [248, 0]
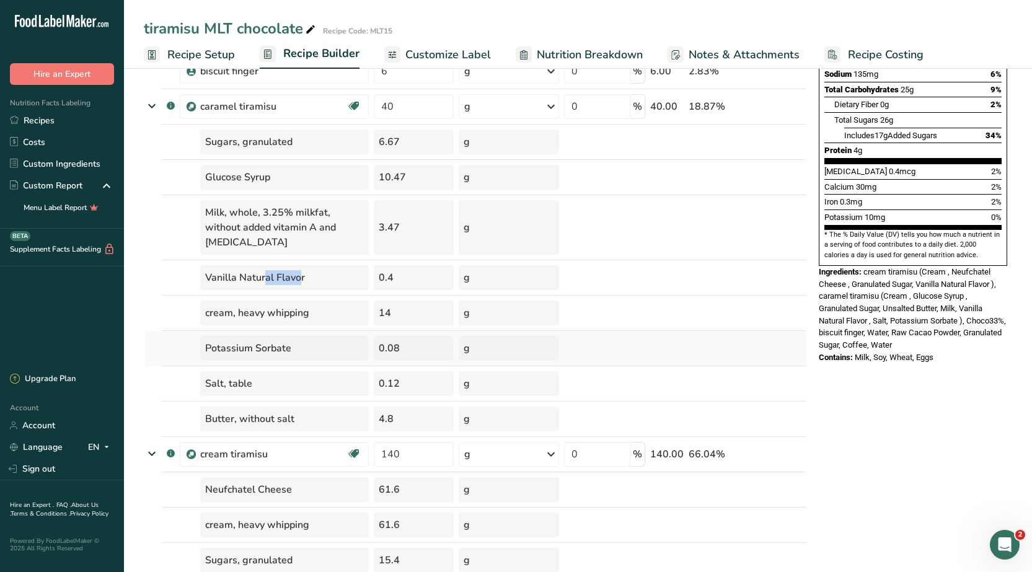
drag, startPoint x: 292, startPoint y: 348, endPoint x: 198, endPoint y: 360, distance: 94.4
click at [198, 360] on td "Potassium Sorbate" at bounding box center [274, 348] width 194 height 35
drag, startPoint x: 251, startPoint y: 381, endPoint x: 203, endPoint y: 392, distance: 48.9
click at [203, 392] on div "Salt, table" at bounding box center [284, 383] width 169 height 25
click at [221, 422] on div "Butter, without salt" at bounding box center [284, 419] width 169 height 25
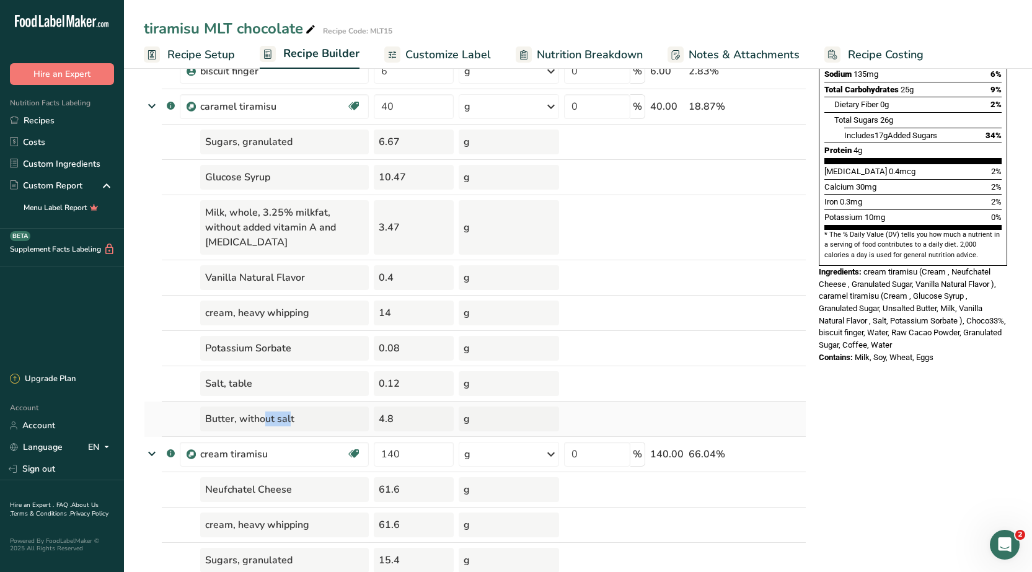
click at [221, 422] on div "Butter, without salt" at bounding box center [284, 419] width 169 height 25
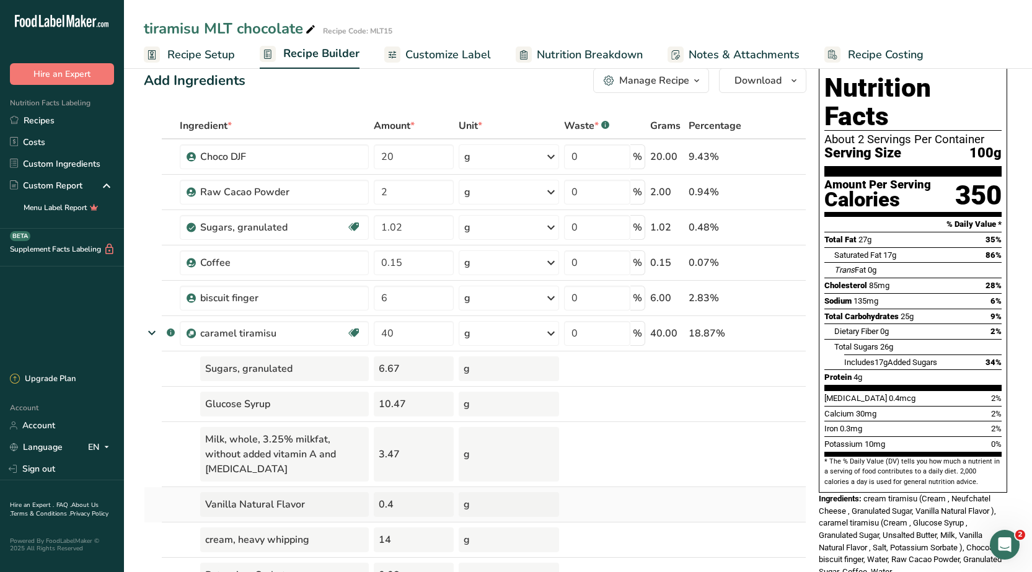
scroll to position [0, 0]
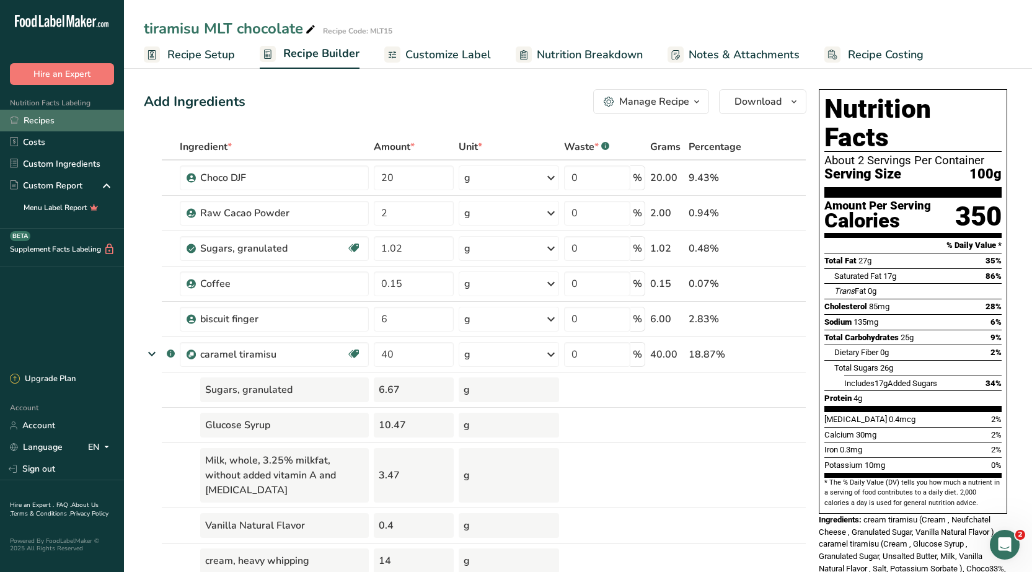
click at [44, 123] on link "Recipes" at bounding box center [62, 121] width 124 height 22
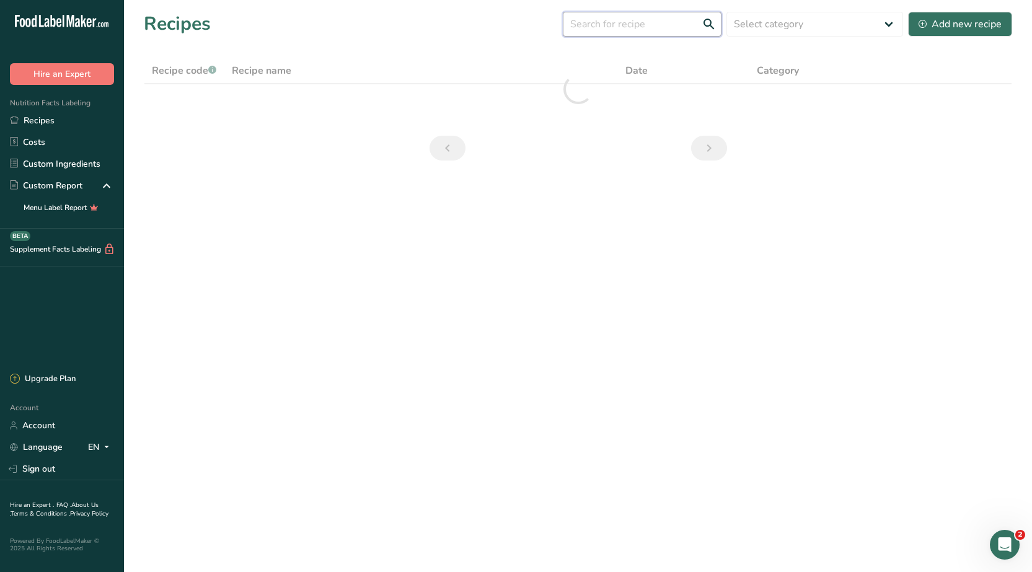
click at [636, 24] on input "text" at bounding box center [642, 24] width 159 height 25
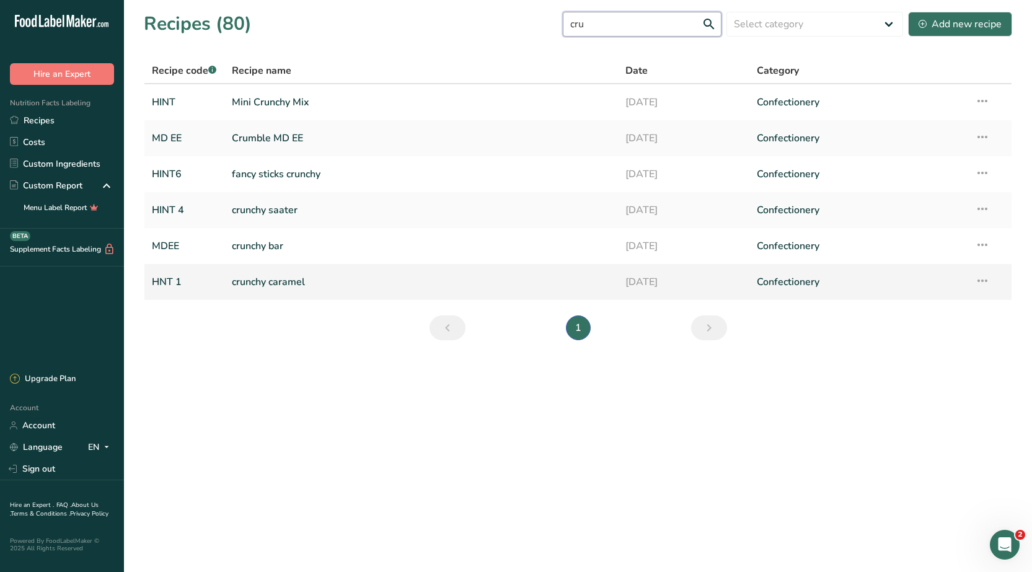
type input "cru"
click at [260, 282] on link "crunchy caramel" at bounding box center [421, 282] width 379 height 26
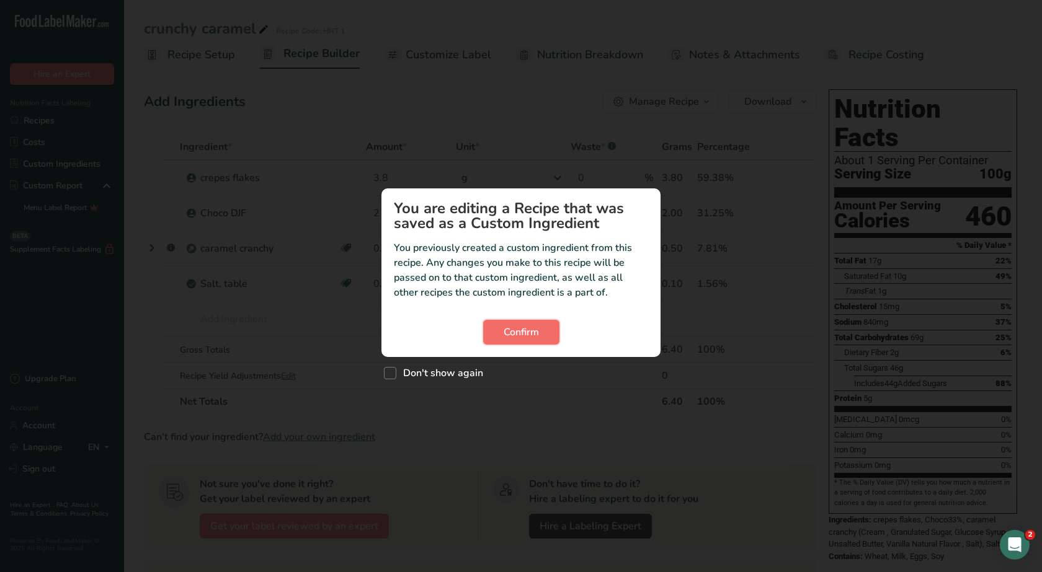
click at [511, 332] on span "Confirm" at bounding box center [520, 332] width 35 height 15
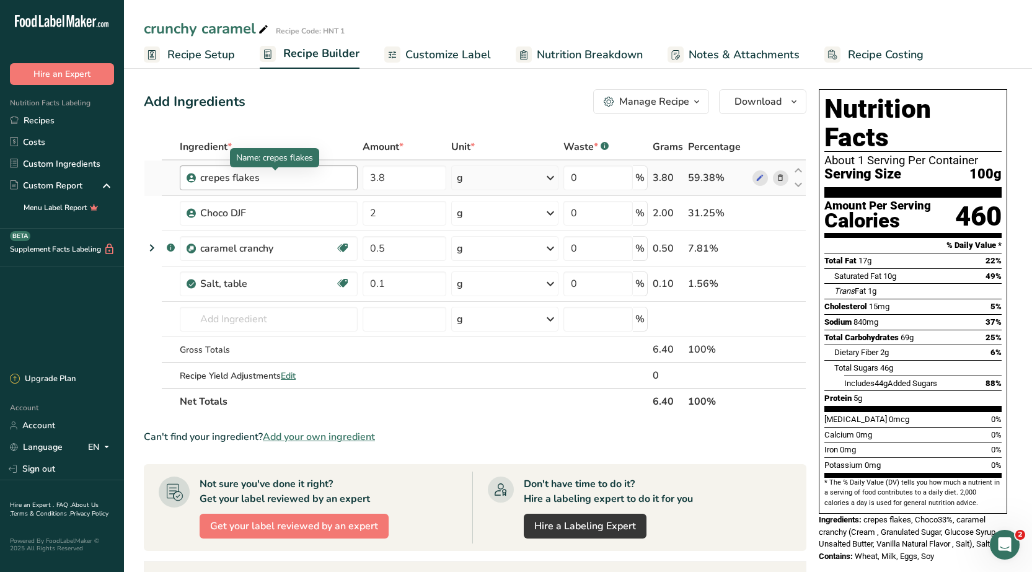
click at [211, 180] on div "crepes flakes" at bounding box center [275, 178] width 150 height 15
click at [226, 203] on div "Choco DJF" at bounding box center [269, 213] width 178 height 25
drag, startPoint x: 253, startPoint y: 25, endPoint x: 136, endPoint y: 35, distance: 117.6
click at [136, 35] on div "crunchy caramel Recipe Code: HNT 1" at bounding box center [578, 28] width 908 height 22
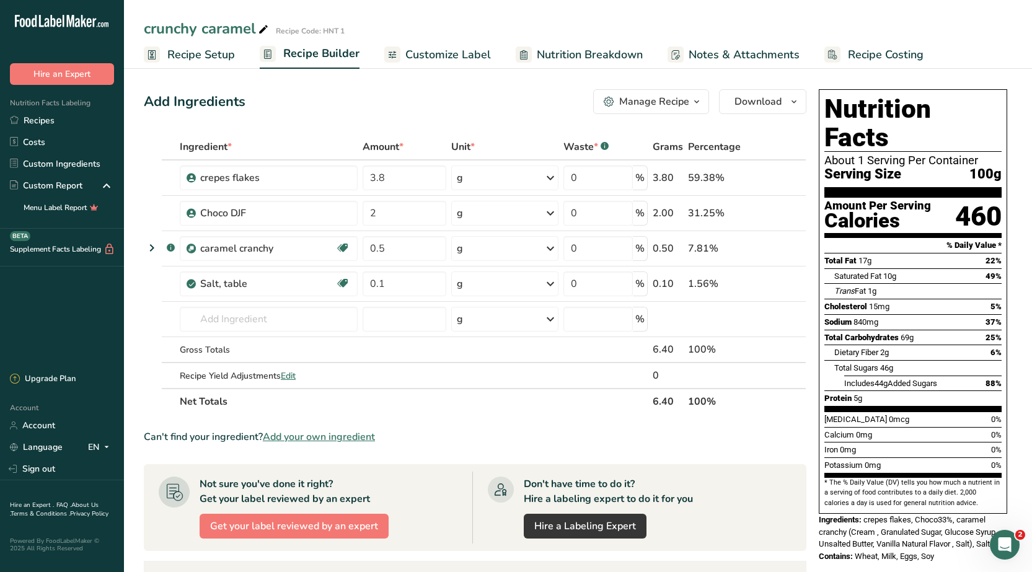
click at [238, 44] on ul "Recipe Setup Recipe Builder Customize Label Nutrition Breakdown Notes & Attachm…" at bounding box center [578, 54] width 908 height 29
click at [251, 251] on div "caramel cranchy" at bounding box center [267, 248] width 135 height 15
drag, startPoint x: 143, startPoint y: 26, endPoint x: 255, endPoint y: 27, distance: 112.2
click at [255, 27] on div "crunchy caramel Recipe Code: HNT 1" at bounding box center [578, 28] width 908 height 22
drag, startPoint x: 252, startPoint y: 207, endPoint x: 203, endPoint y: 221, distance: 51.0
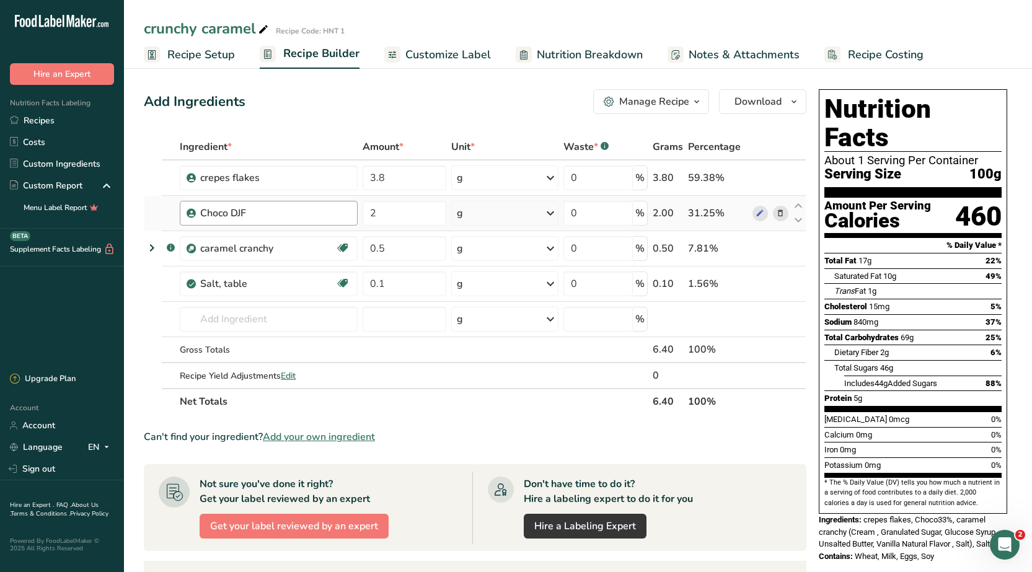
click at [203, 221] on div "Choco DJF" at bounding box center [269, 213] width 178 height 25
click at [212, 175] on div "crepes flakes" at bounding box center [275, 178] width 150 height 15
click at [211, 283] on div "Salt, table" at bounding box center [267, 284] width 135 height 15
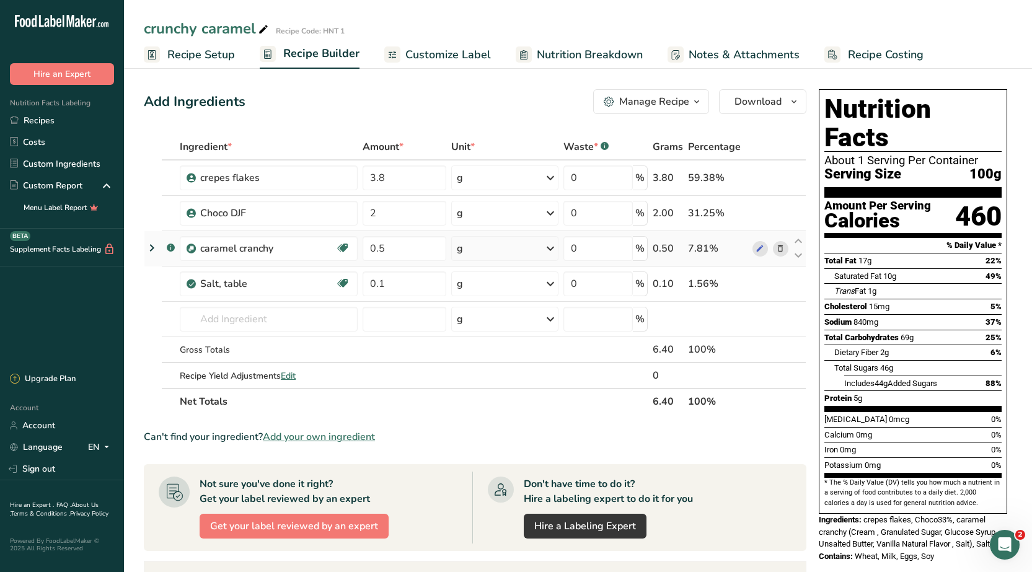
click at [144, 247] on icon at bounding box center [151, 248] width 15 height 22
